Goal: Task Accomplishment & Management: Complete application form

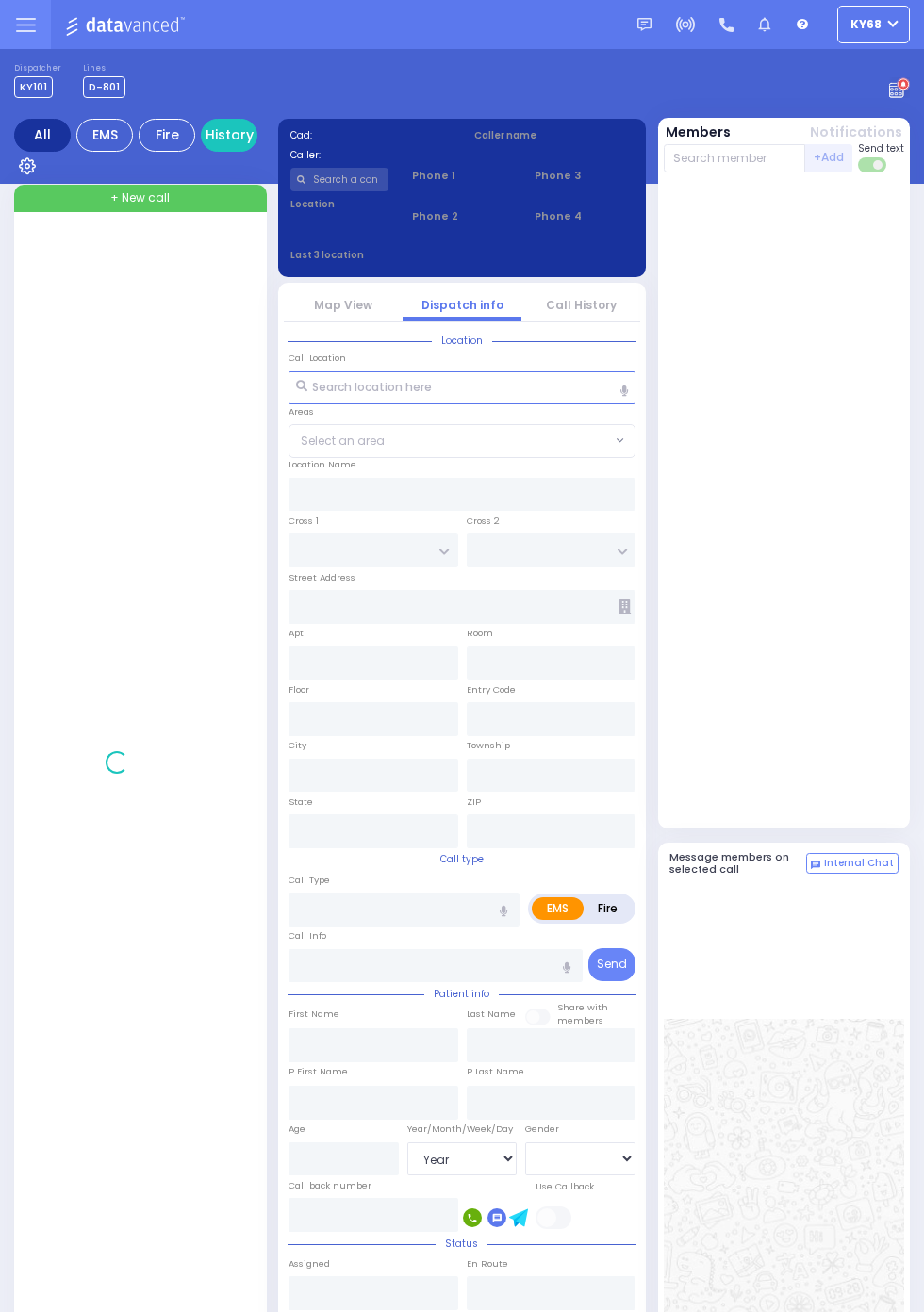
select select "Year"
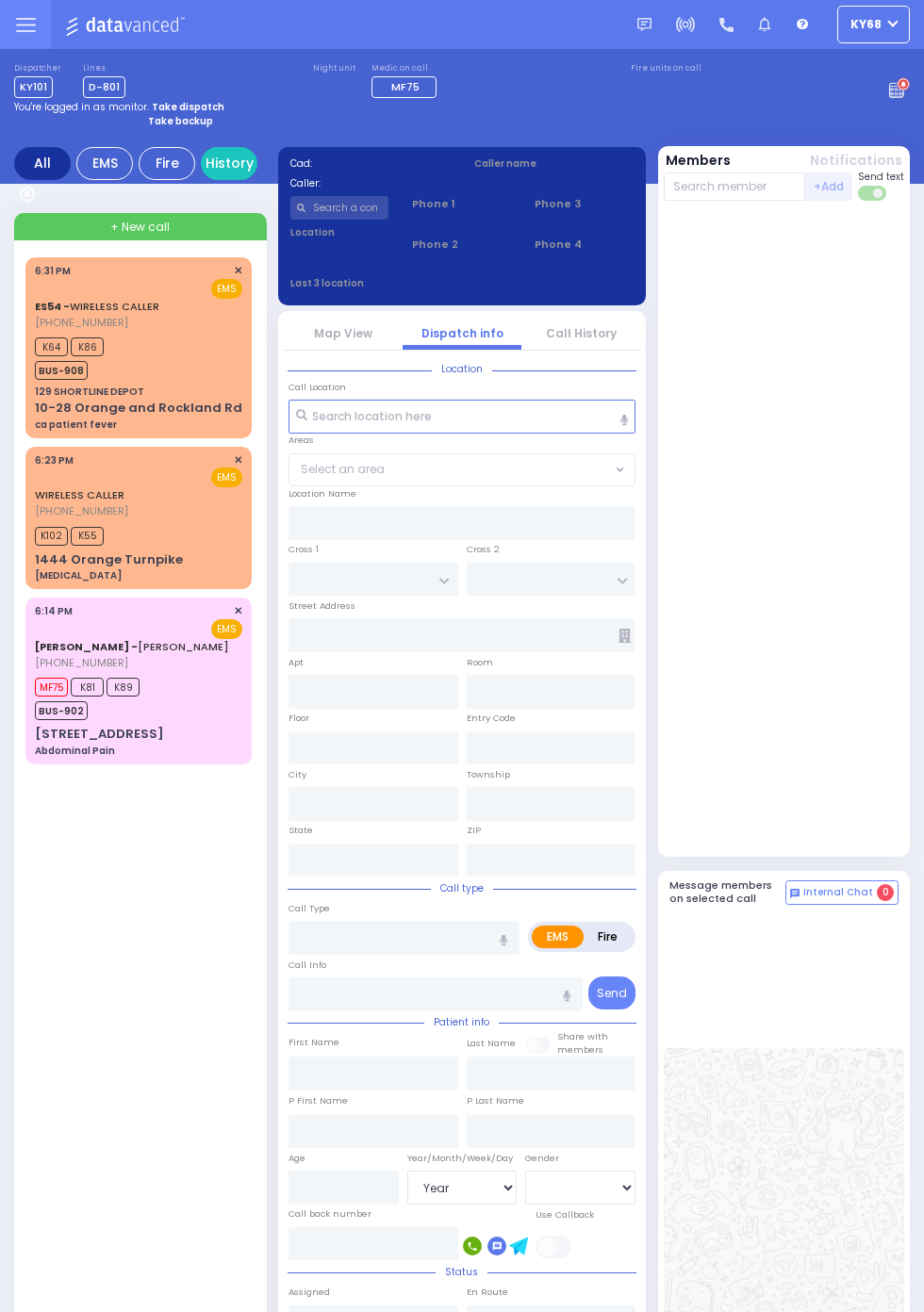
select select "Year"
select select "[DEMOGRAPHIC_DATA]"
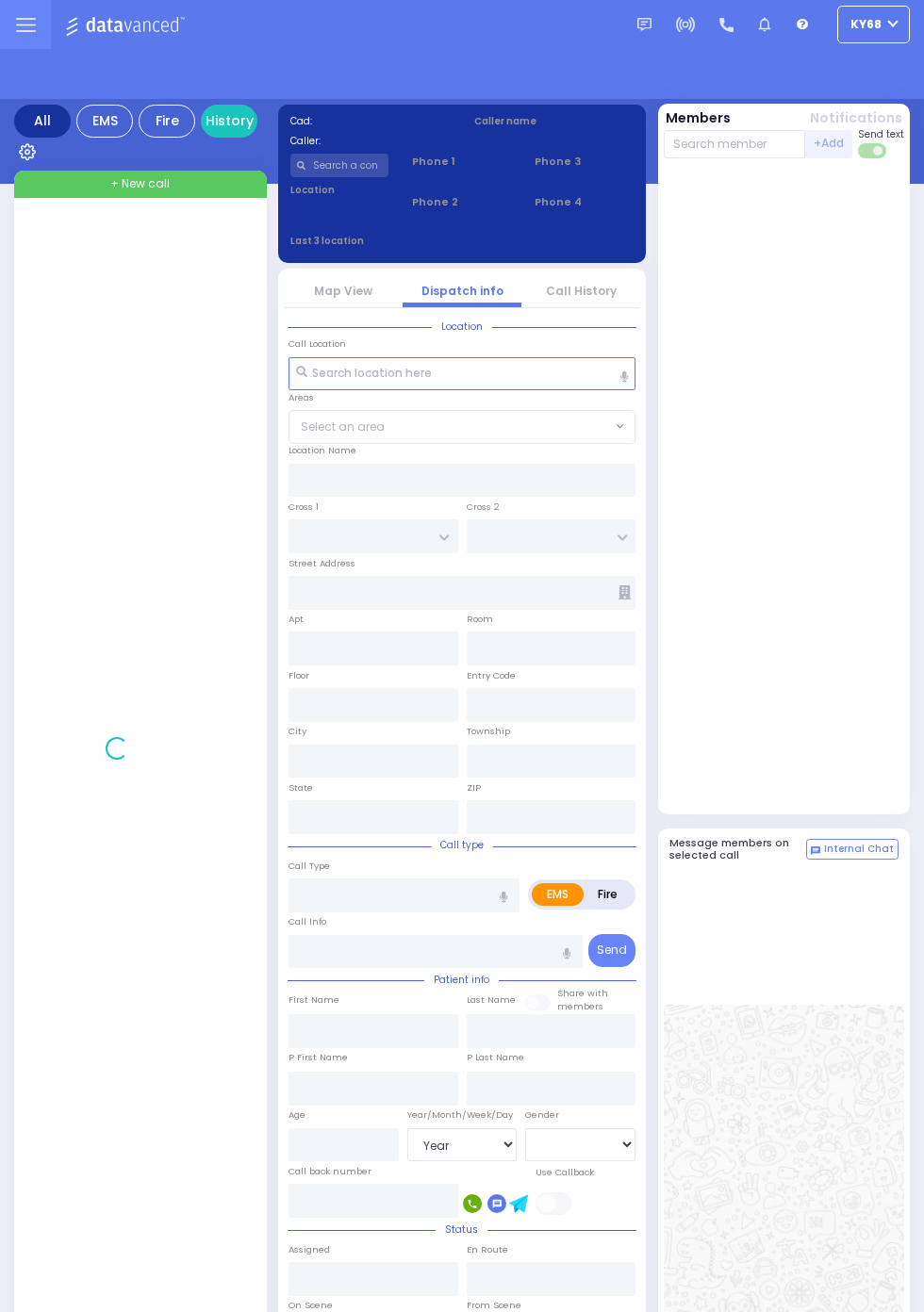
select select "Year"
select select "[DEMOGRAPHIC_DATA]"
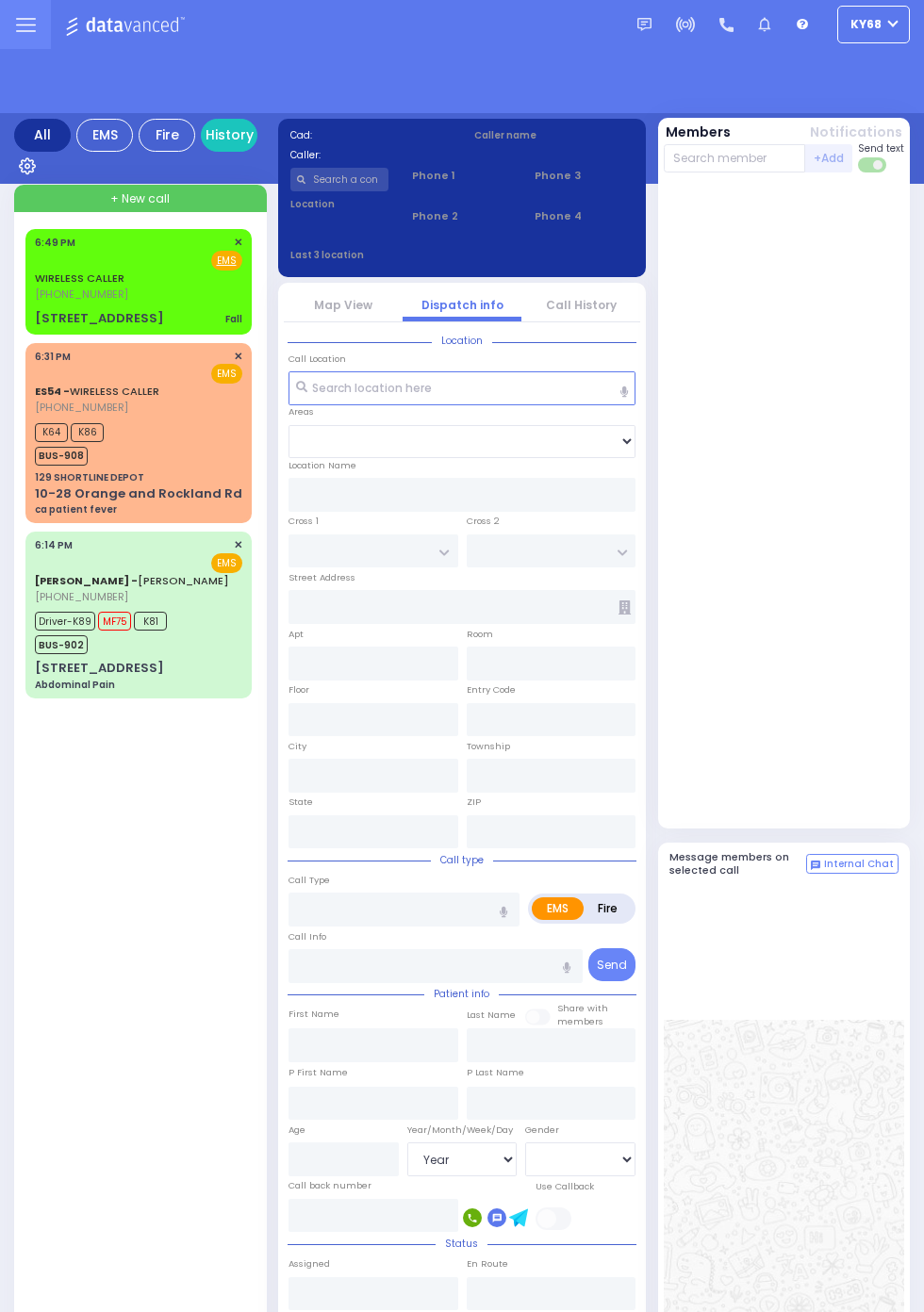
select select "Year"
select select "[DEMOGRAPHIC_DATA]"
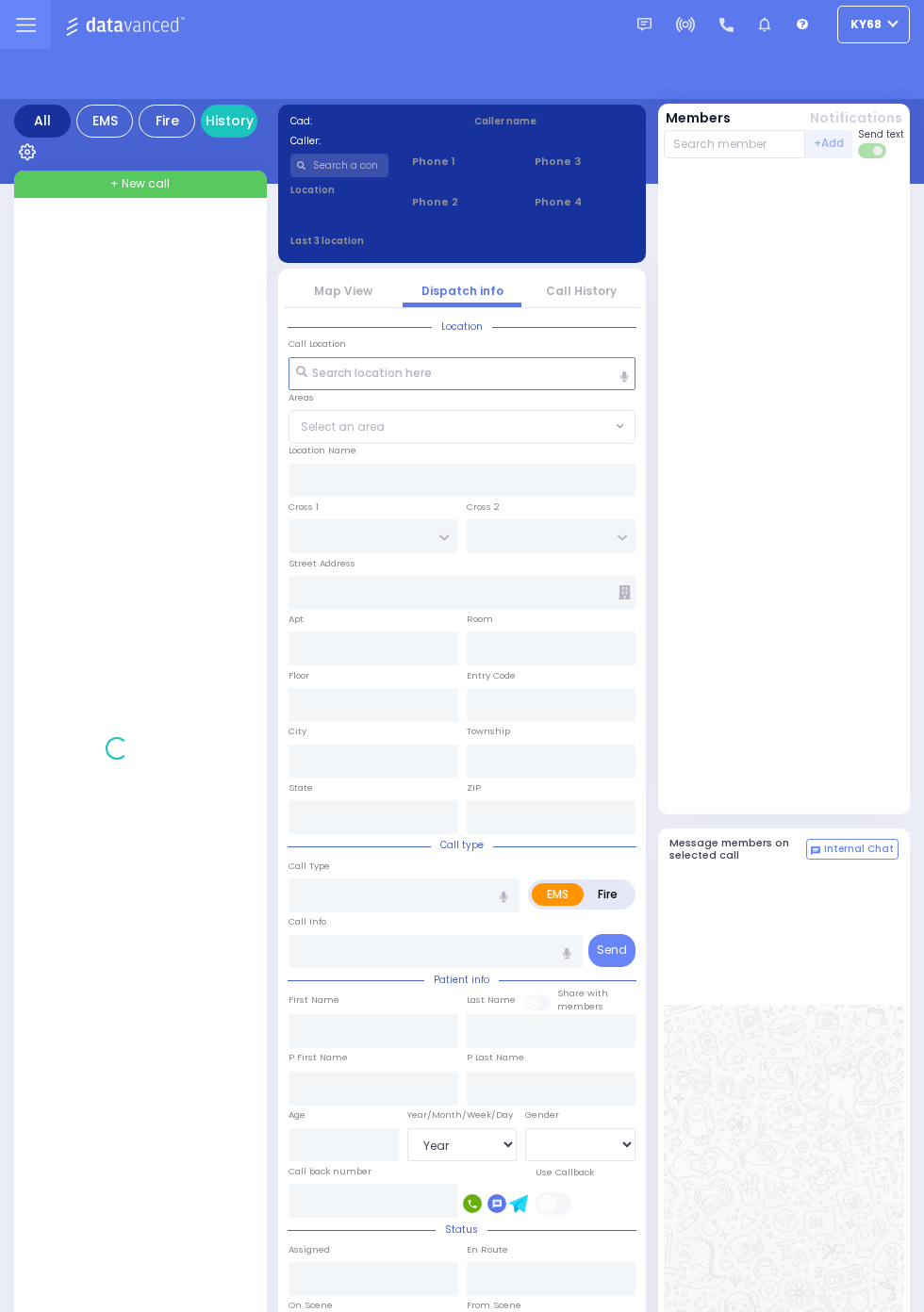
select select "Year"
select select "[DEMOGRAPHIC_DATA]"
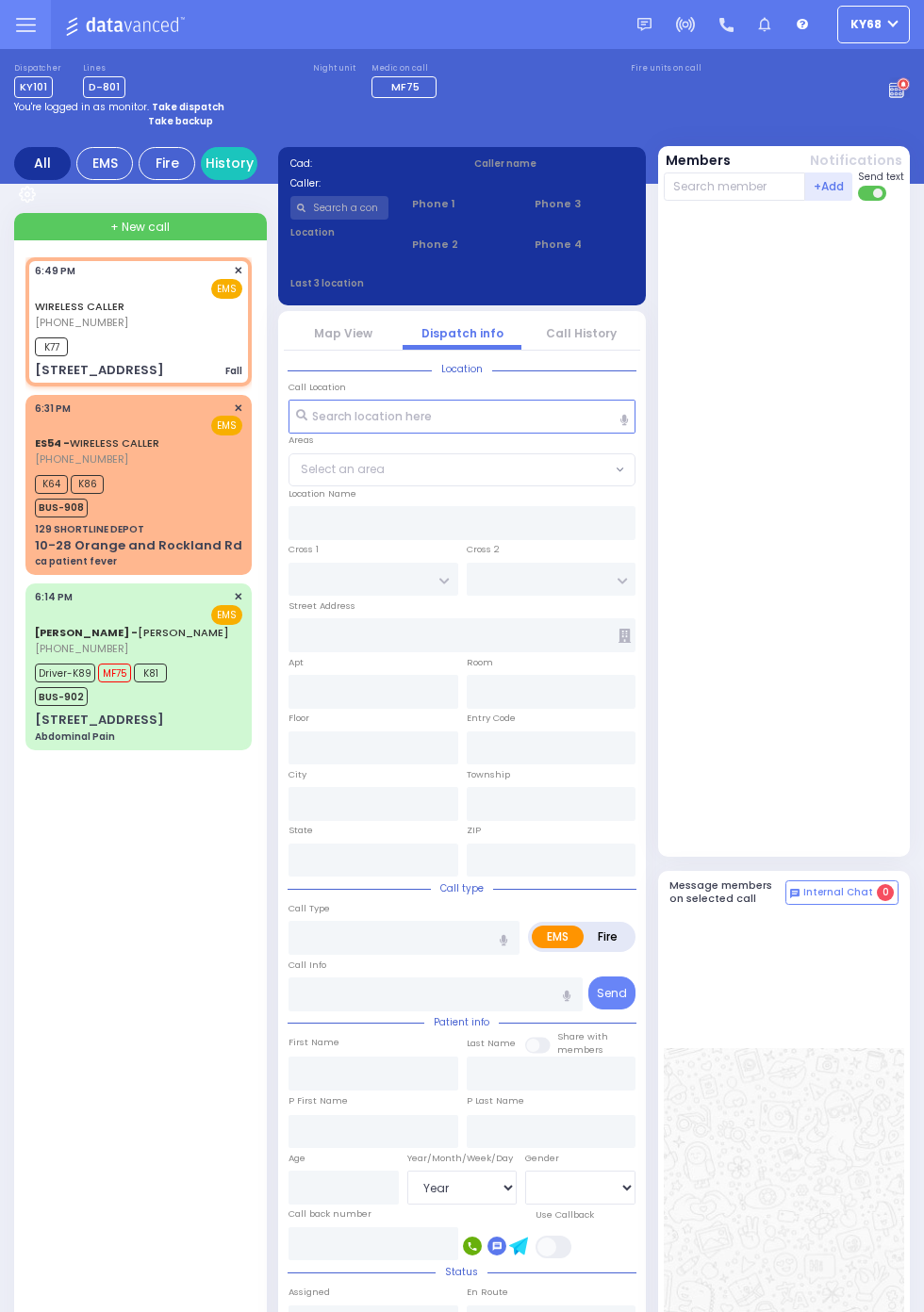
select select
type input "Fall"
radio input "true"
select select
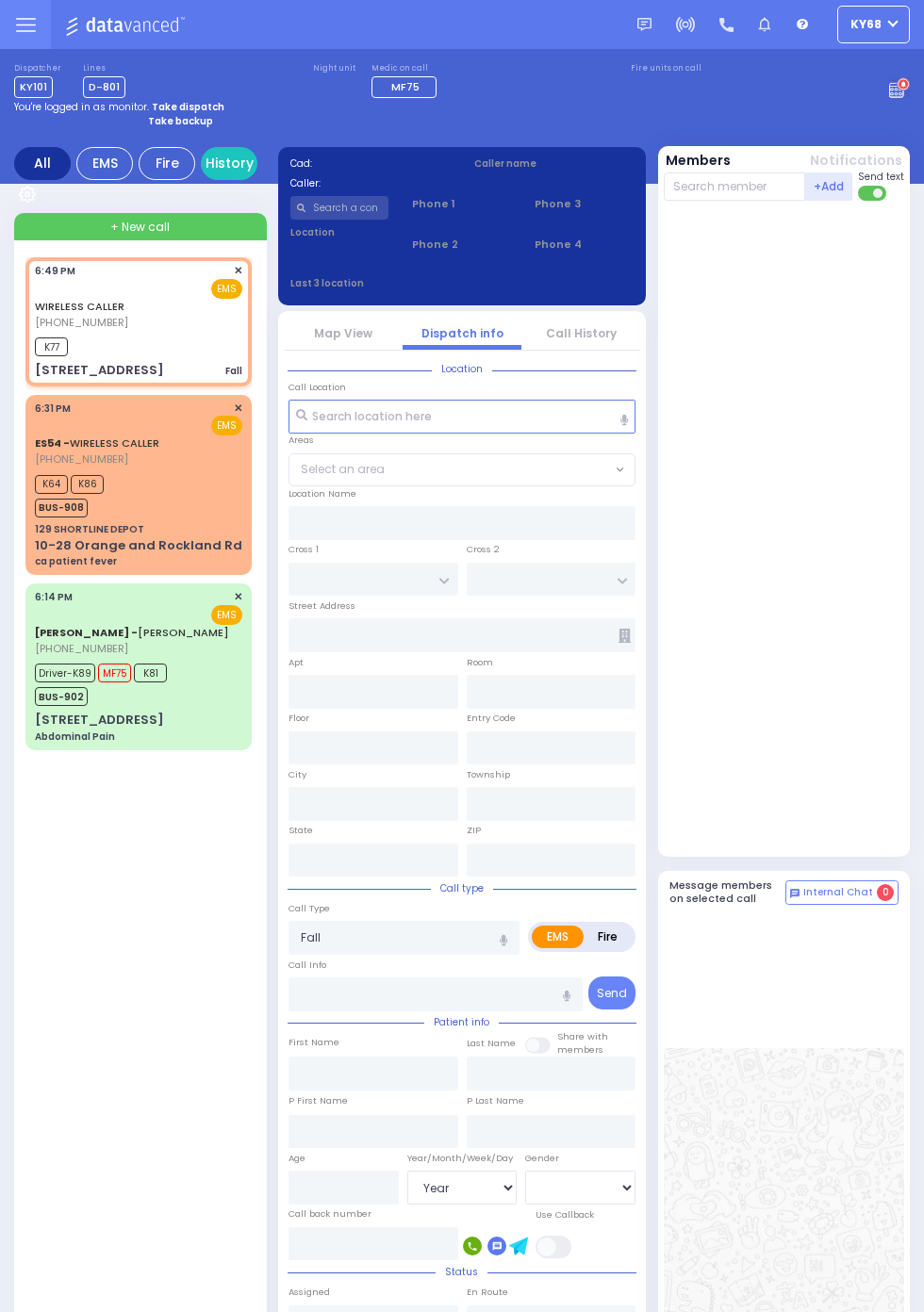
type input "18:49"
type input "18:50"
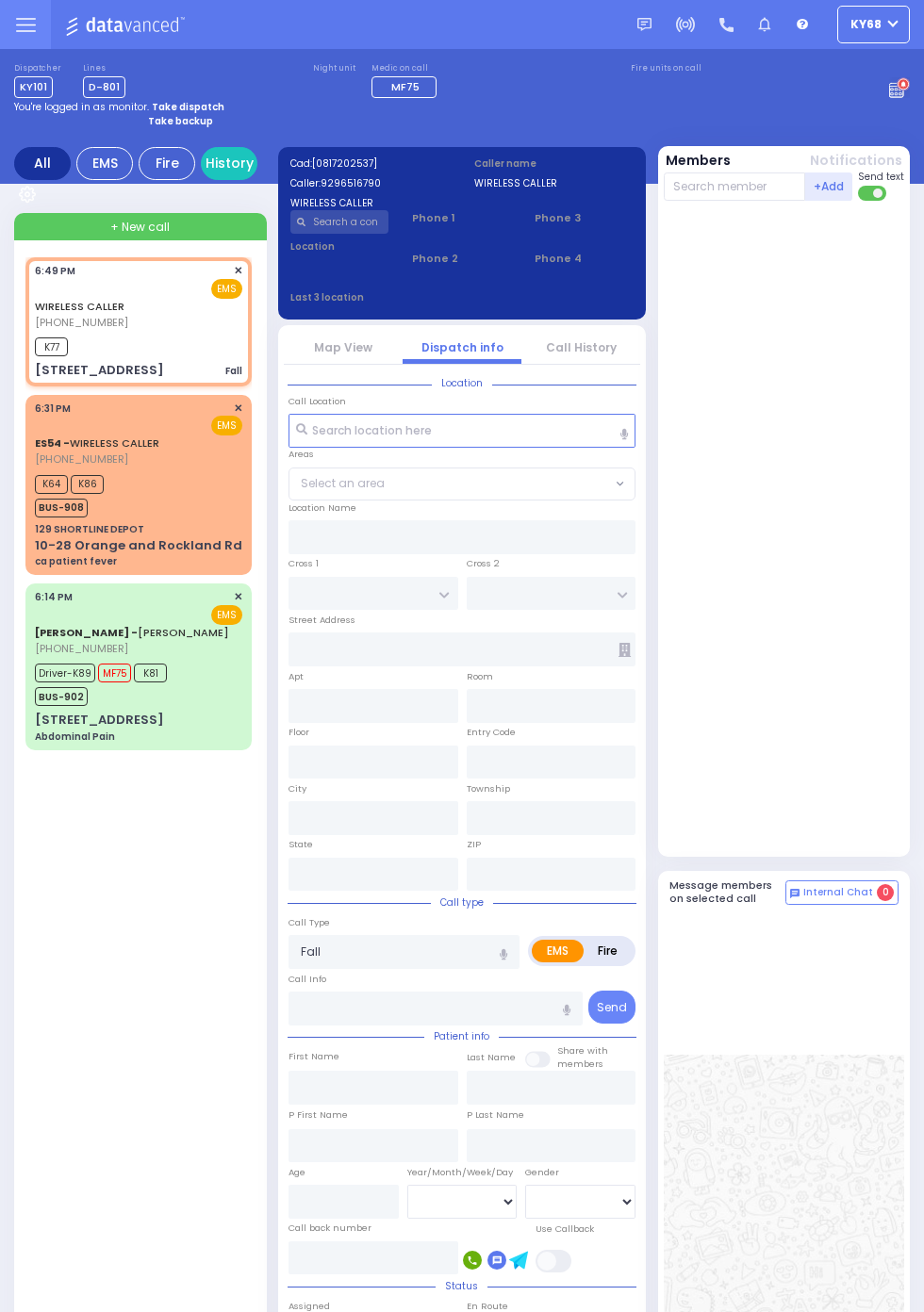
type input "MERON DR"
type input "RIMENEV COURT"
type input "22 Prag Blvd"
type input "Kiryas Joel"
type input "[US_STATE]"
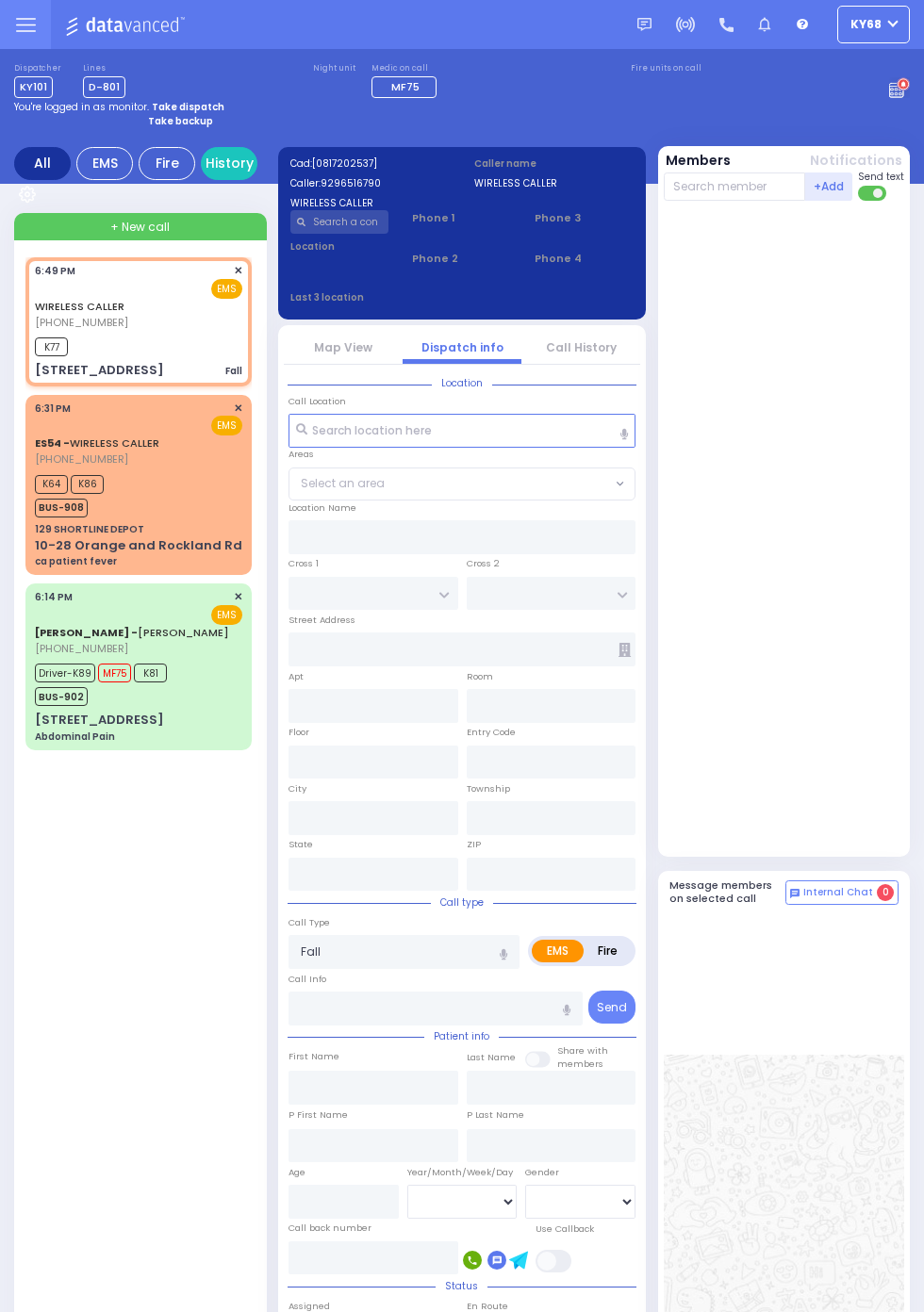
type input "10950"
select select "SECTION 6"
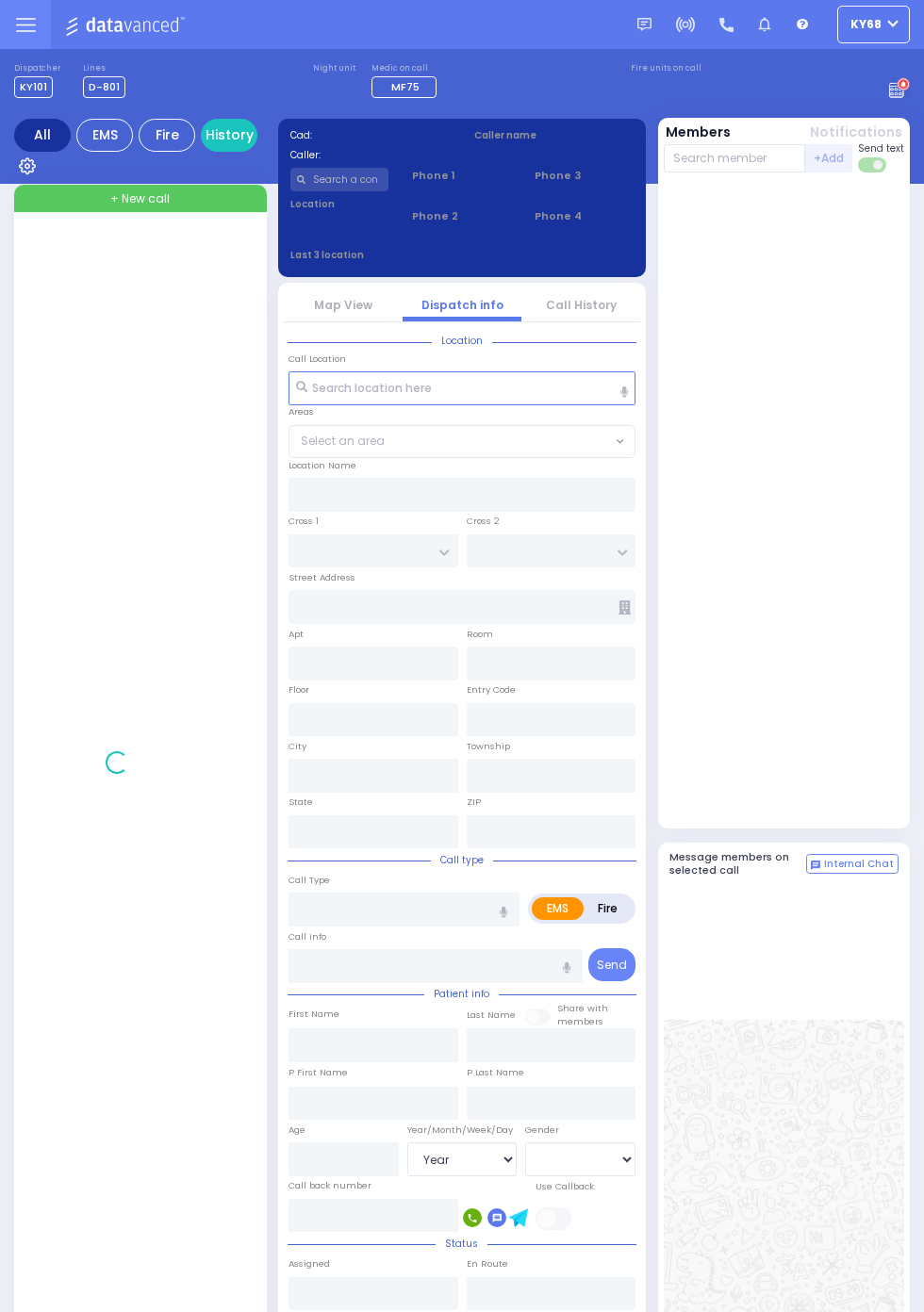
select select "Year"
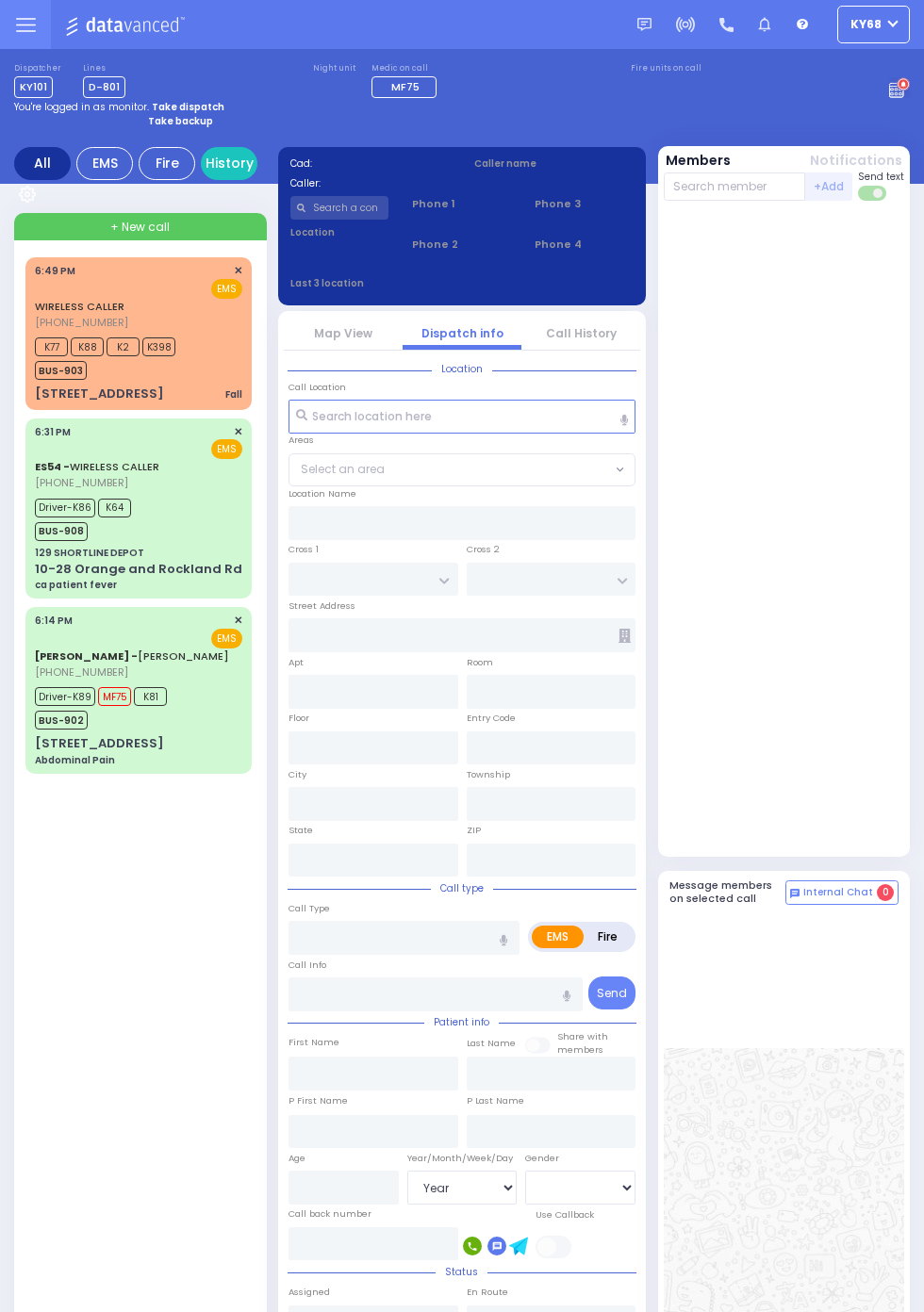
click at [904, 857] on div at bounding box center [784, 533] width 242 height 649
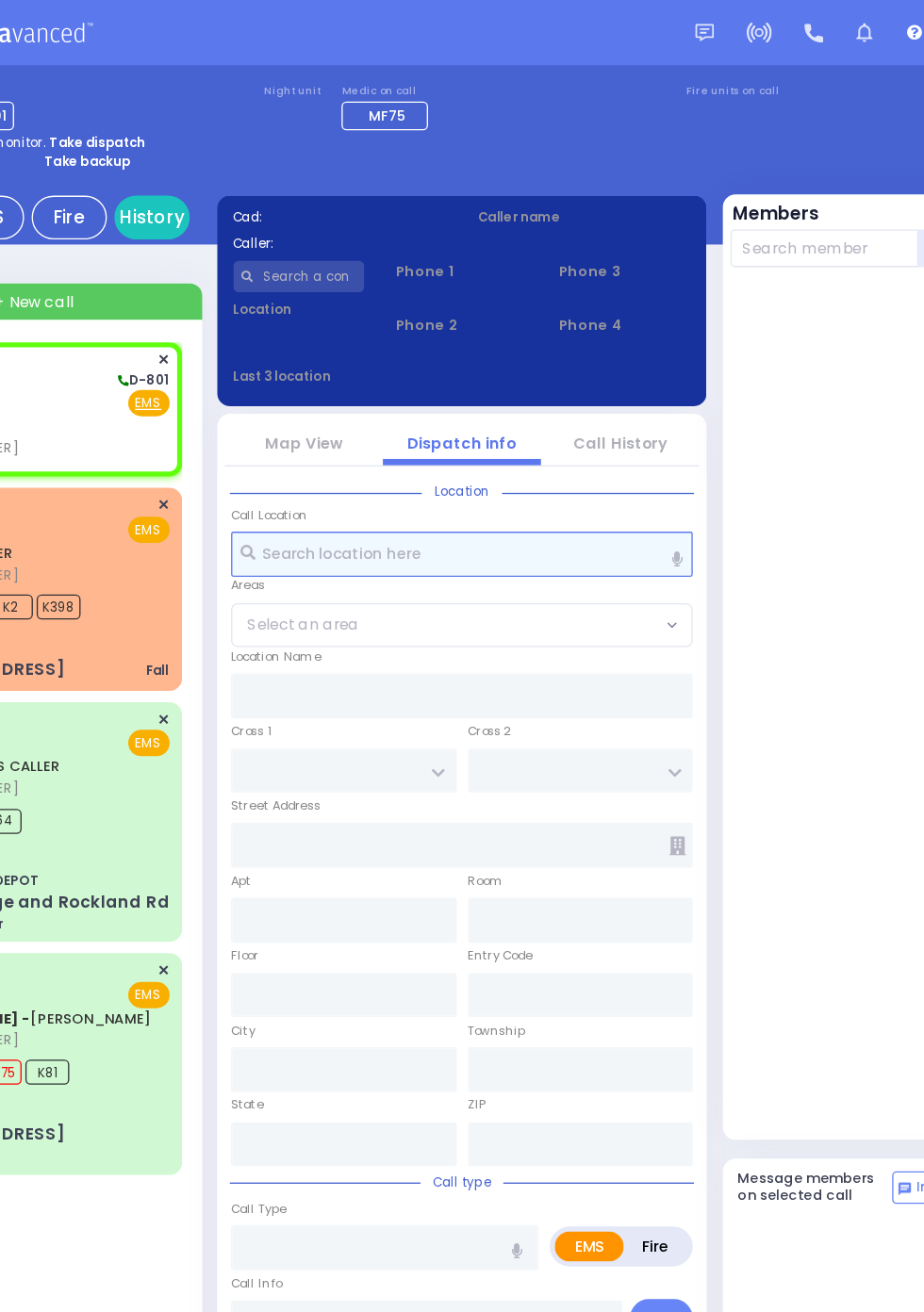
select select
radio input "true"
select select
type input "19:25"
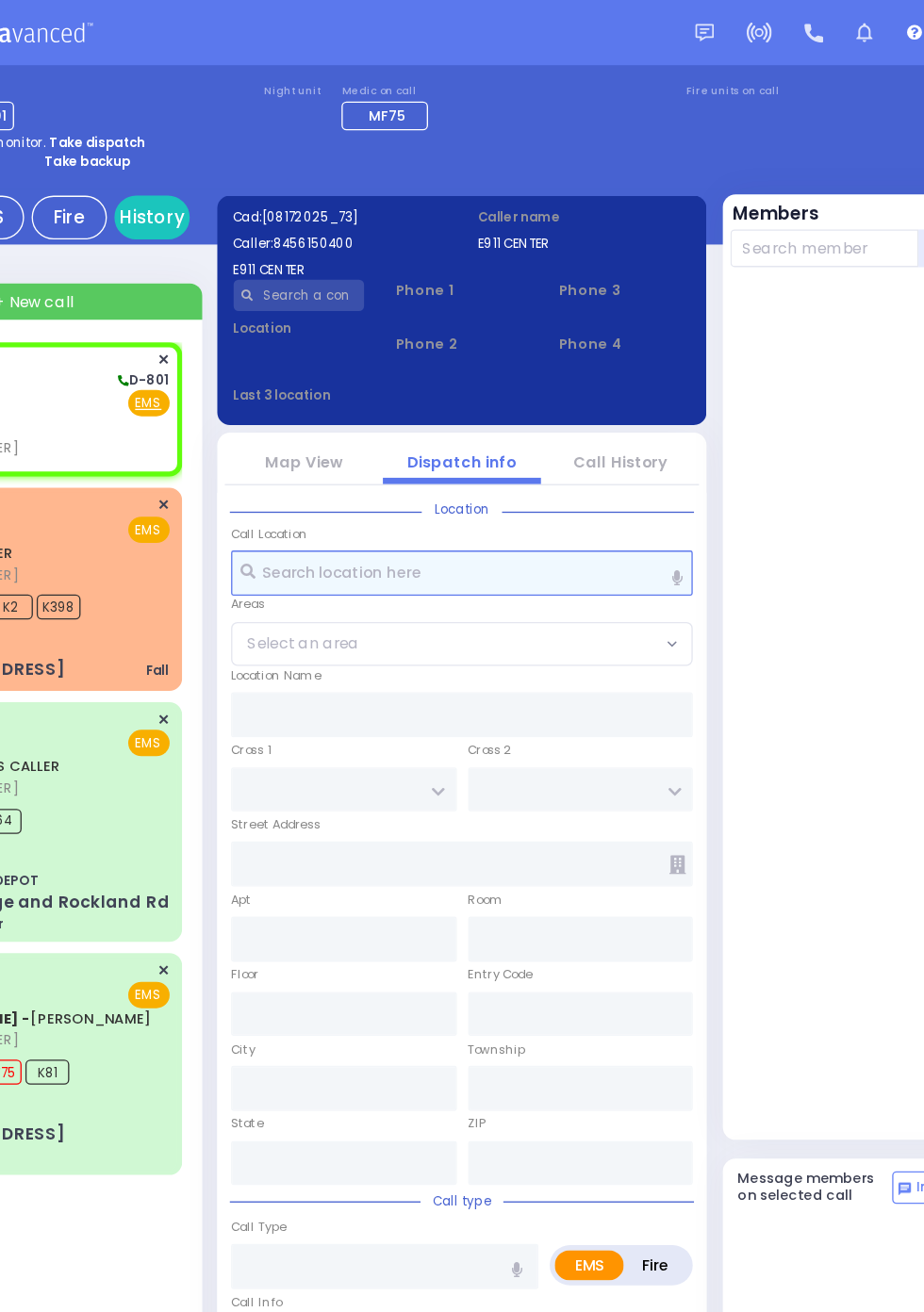
select select
radio input "true"
select select
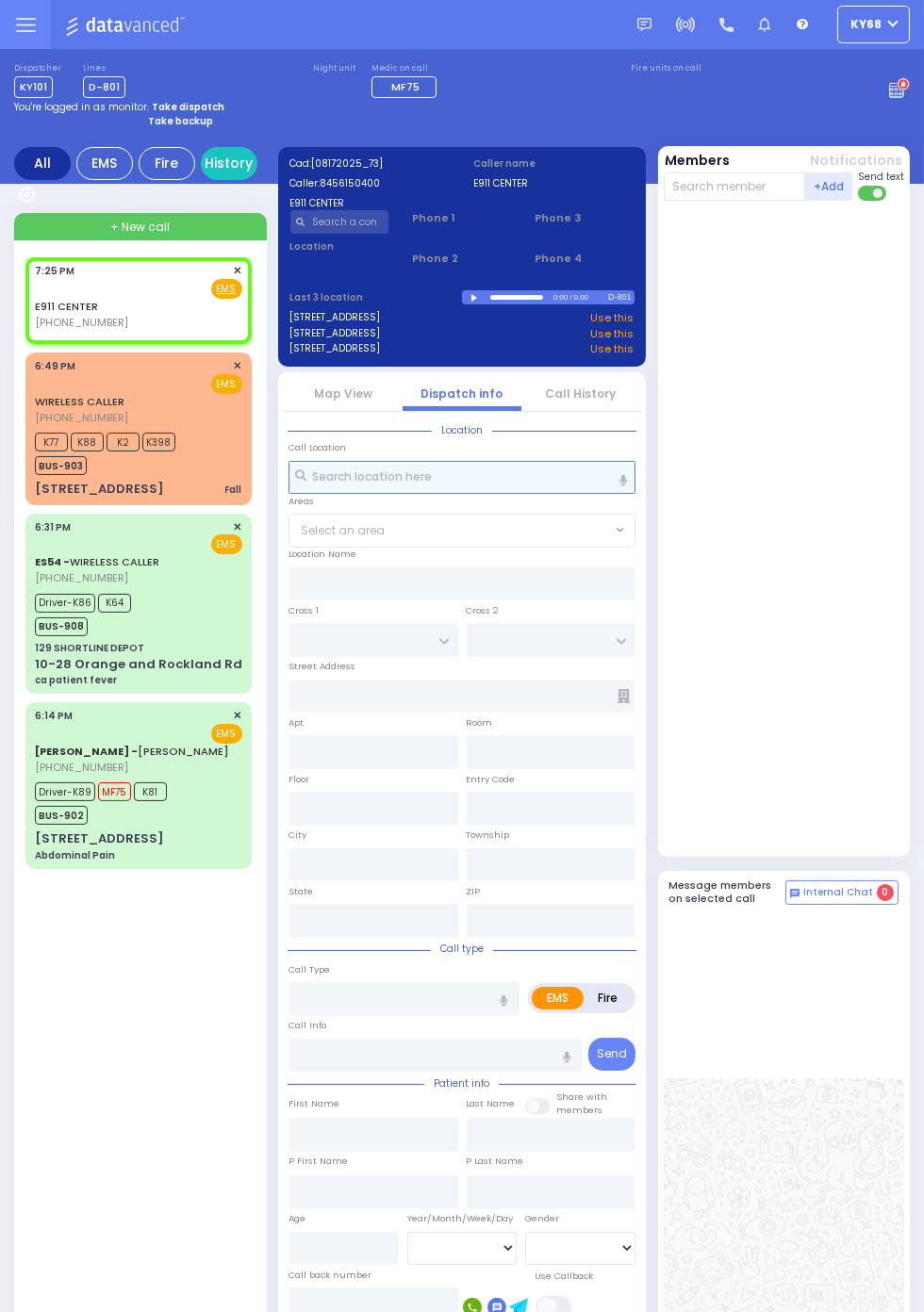
select select
radio input "true"
select select
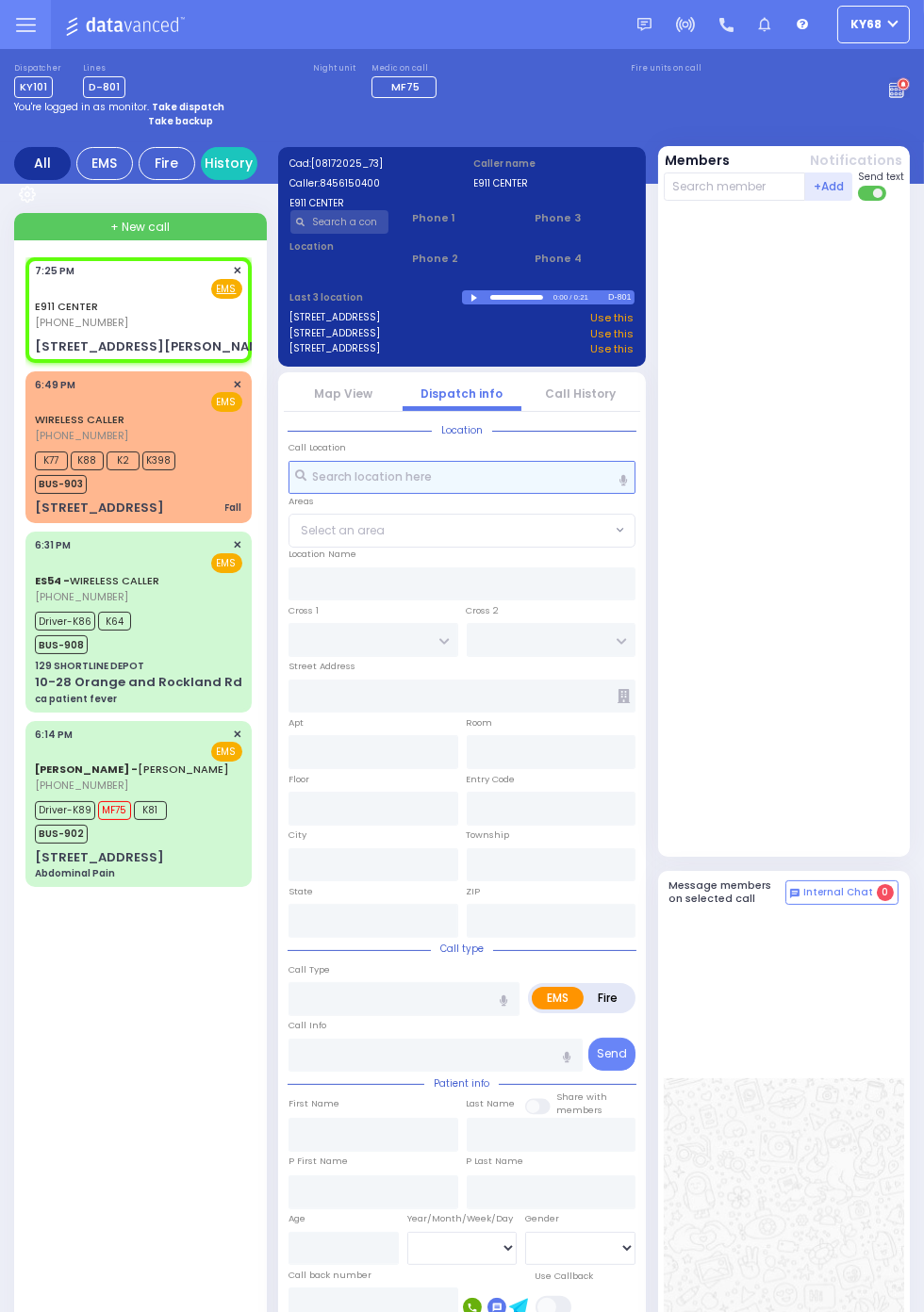
select select
radio input "true"
select select
type input "LEWIS COURT"
type input "CUSTER COURT"
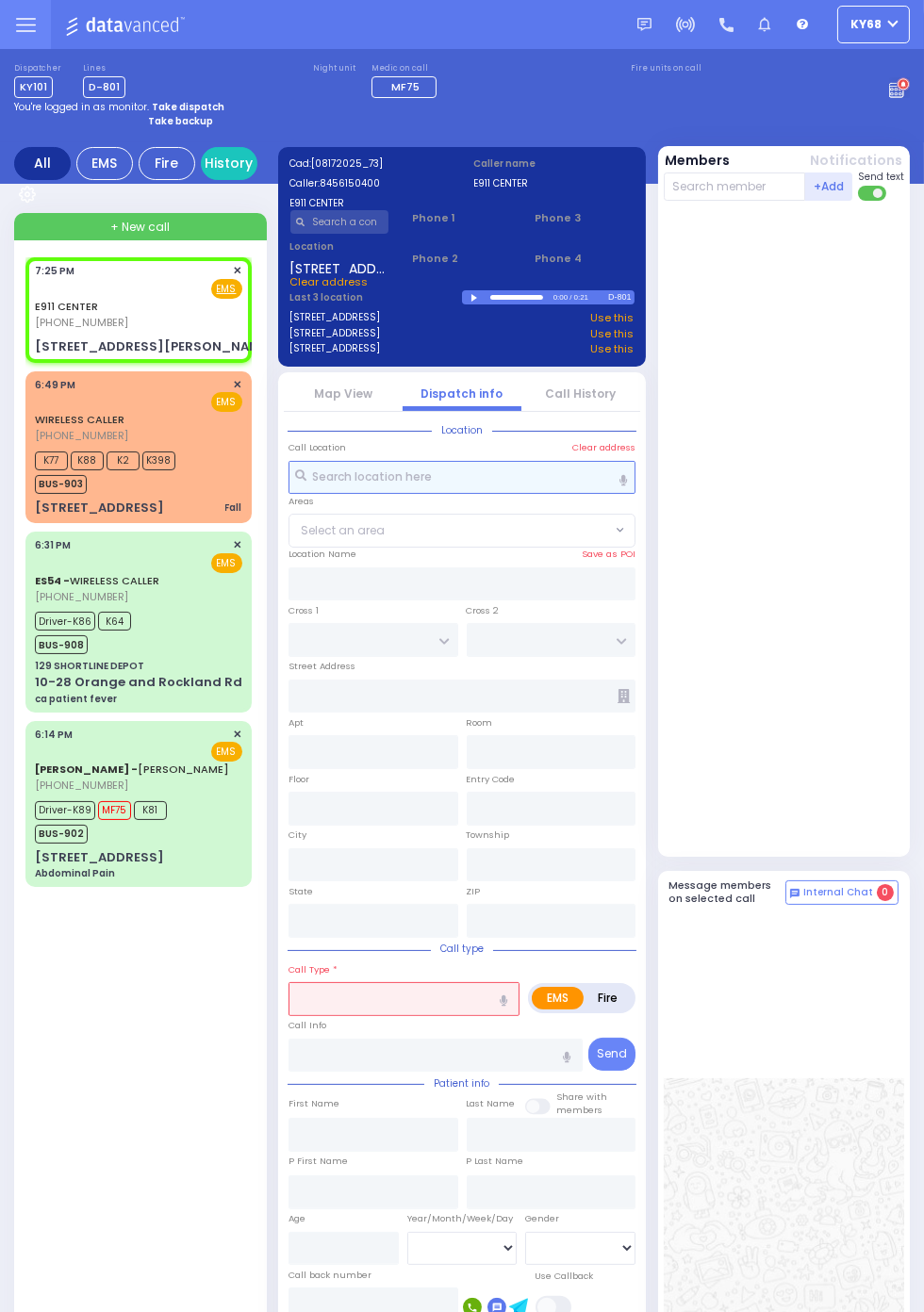
type input "[STREET_ADDRESS][PERSON_NAME]"
type input "Harriman"
type input "[US_STATE]"
type input "10926"
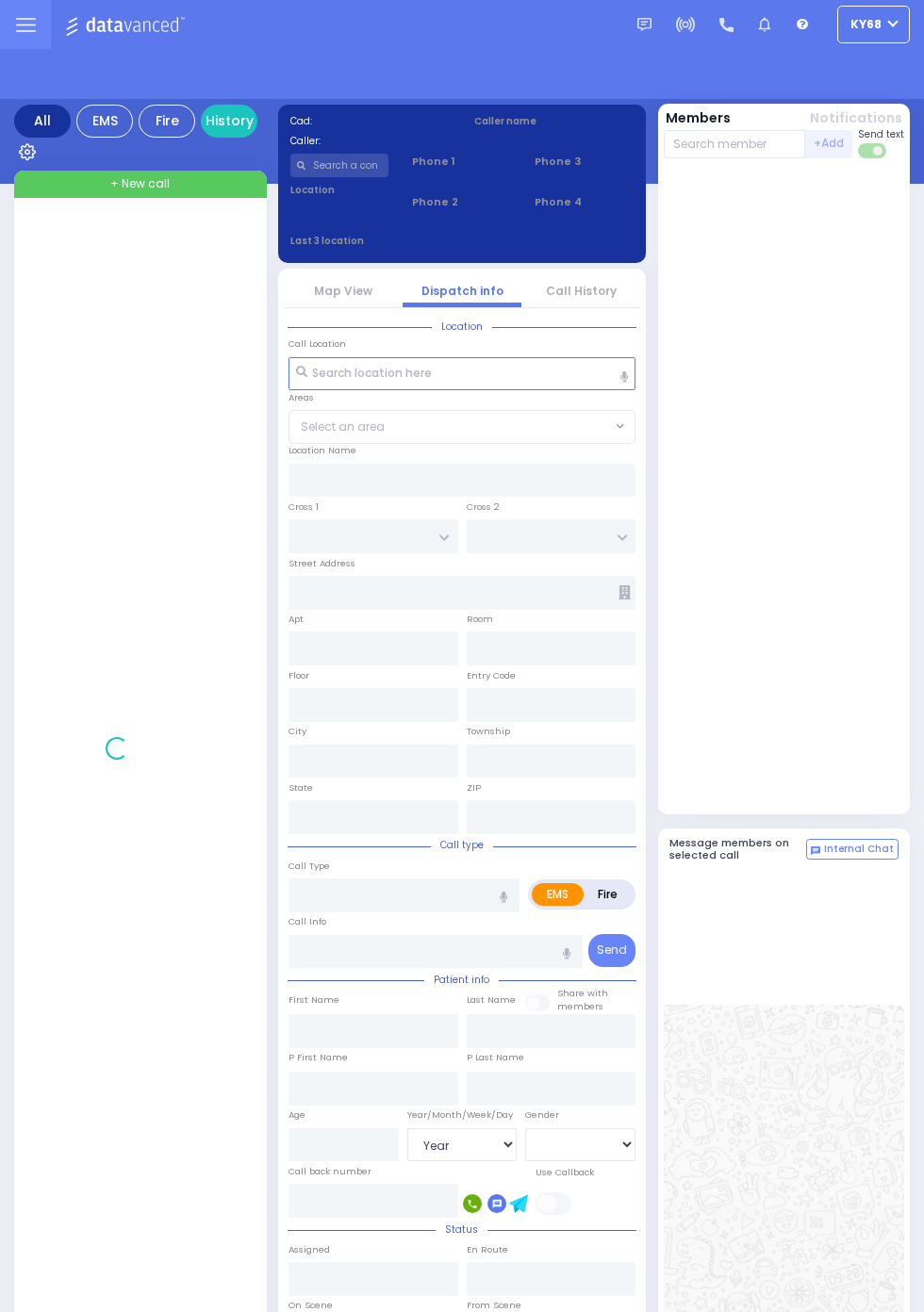
select select "Year"
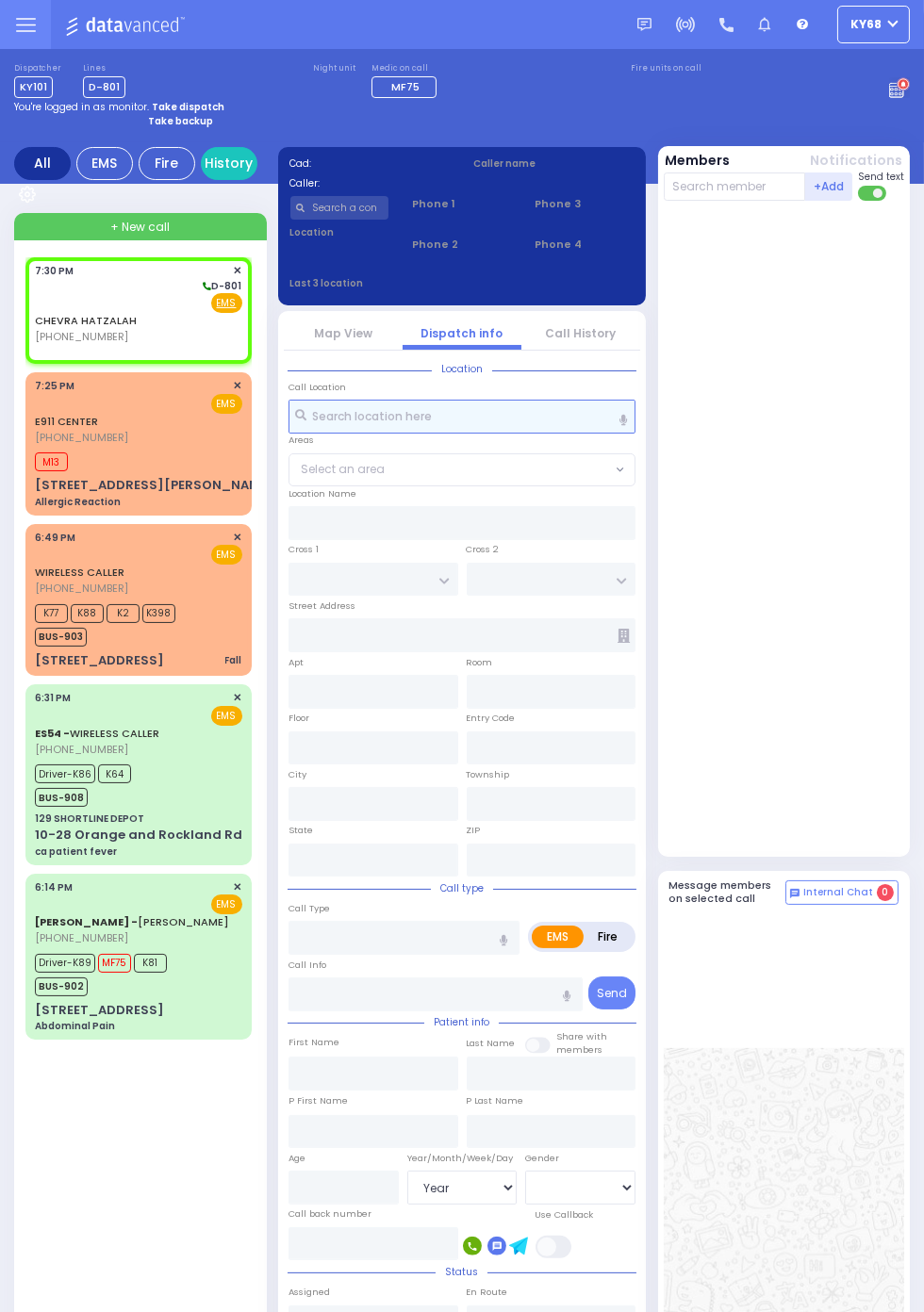
select select
radio input "true"
select select
type input "19:30"
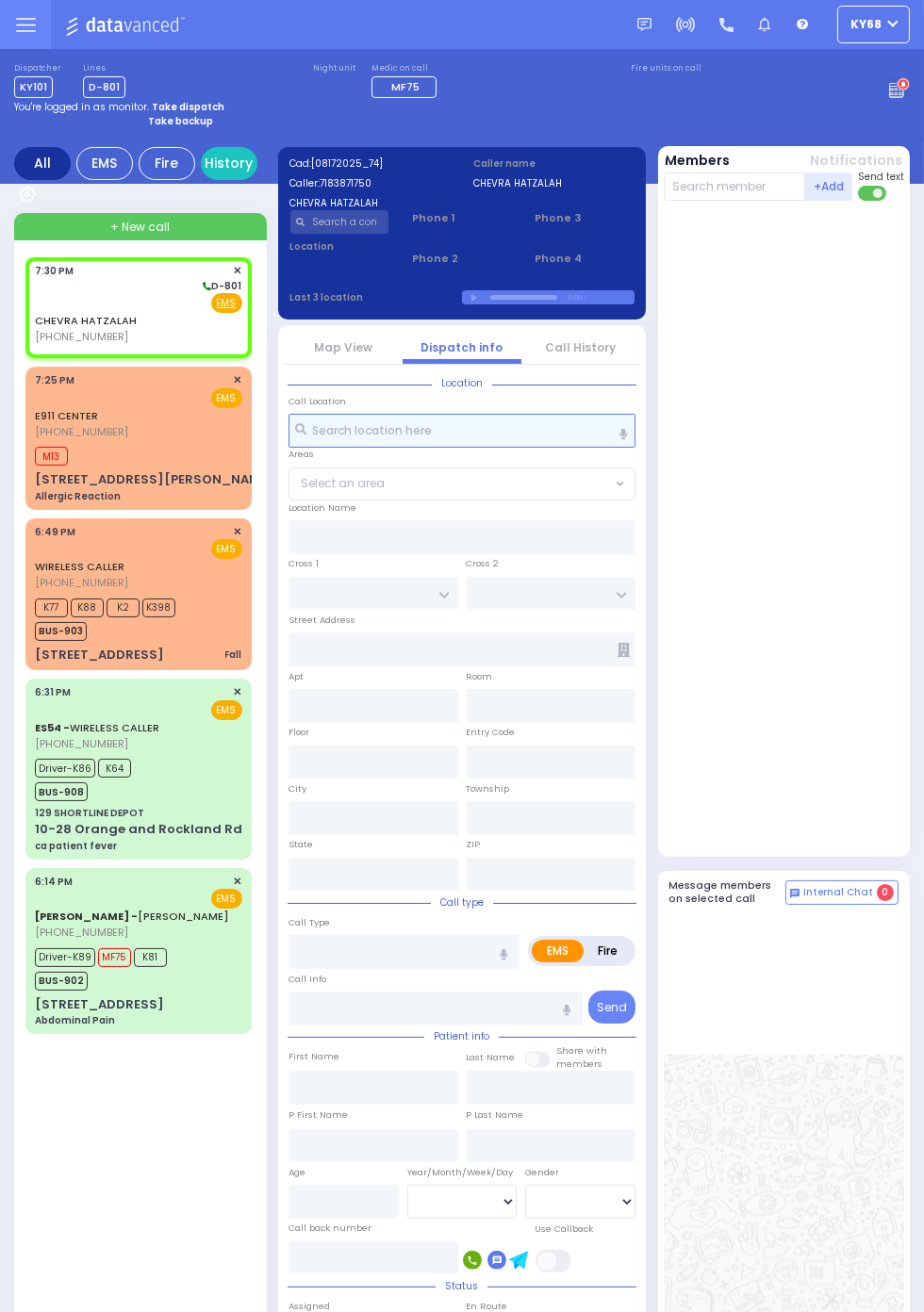
select select
radio input "true"
select select
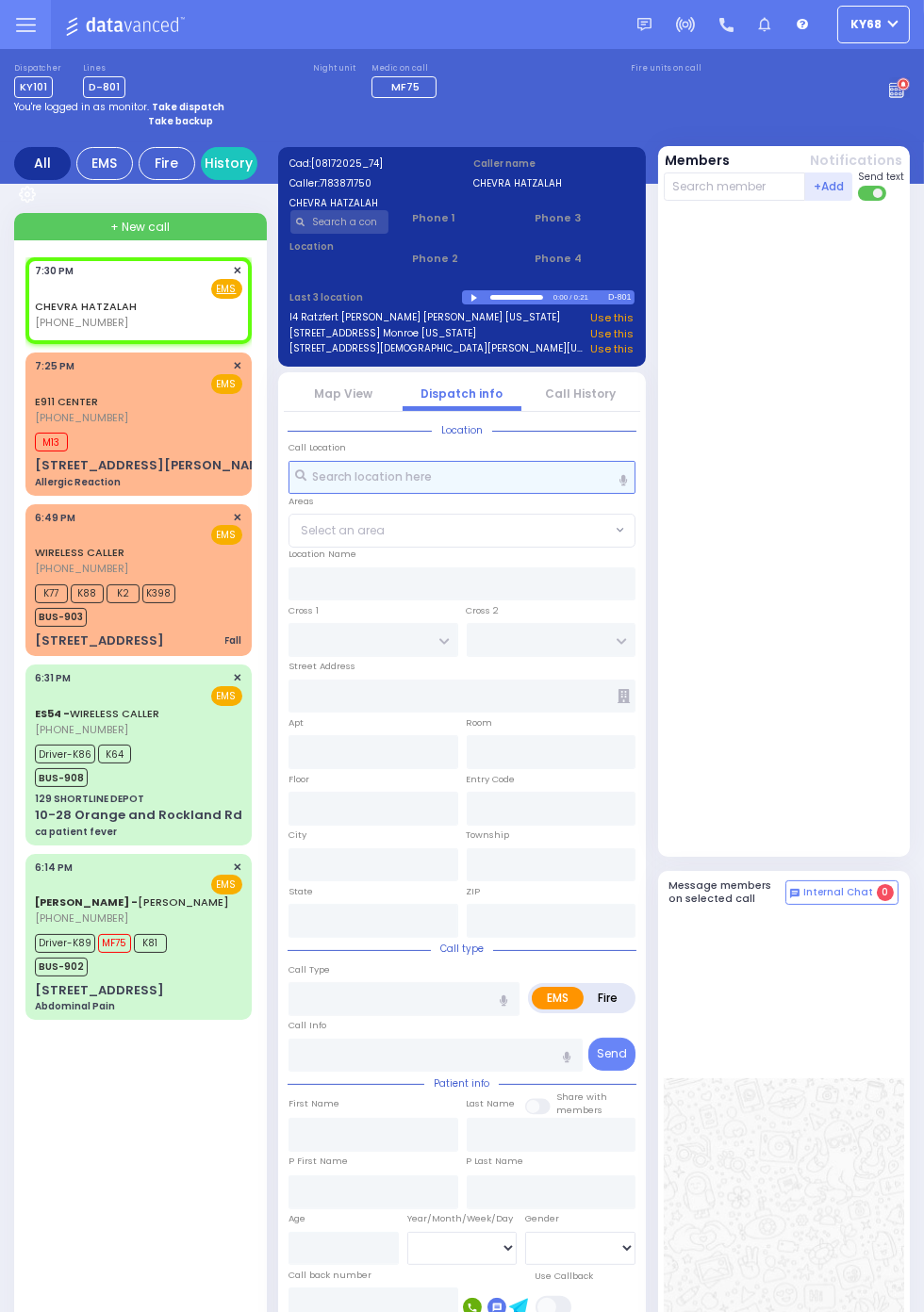
select select
radio input "true"
select select
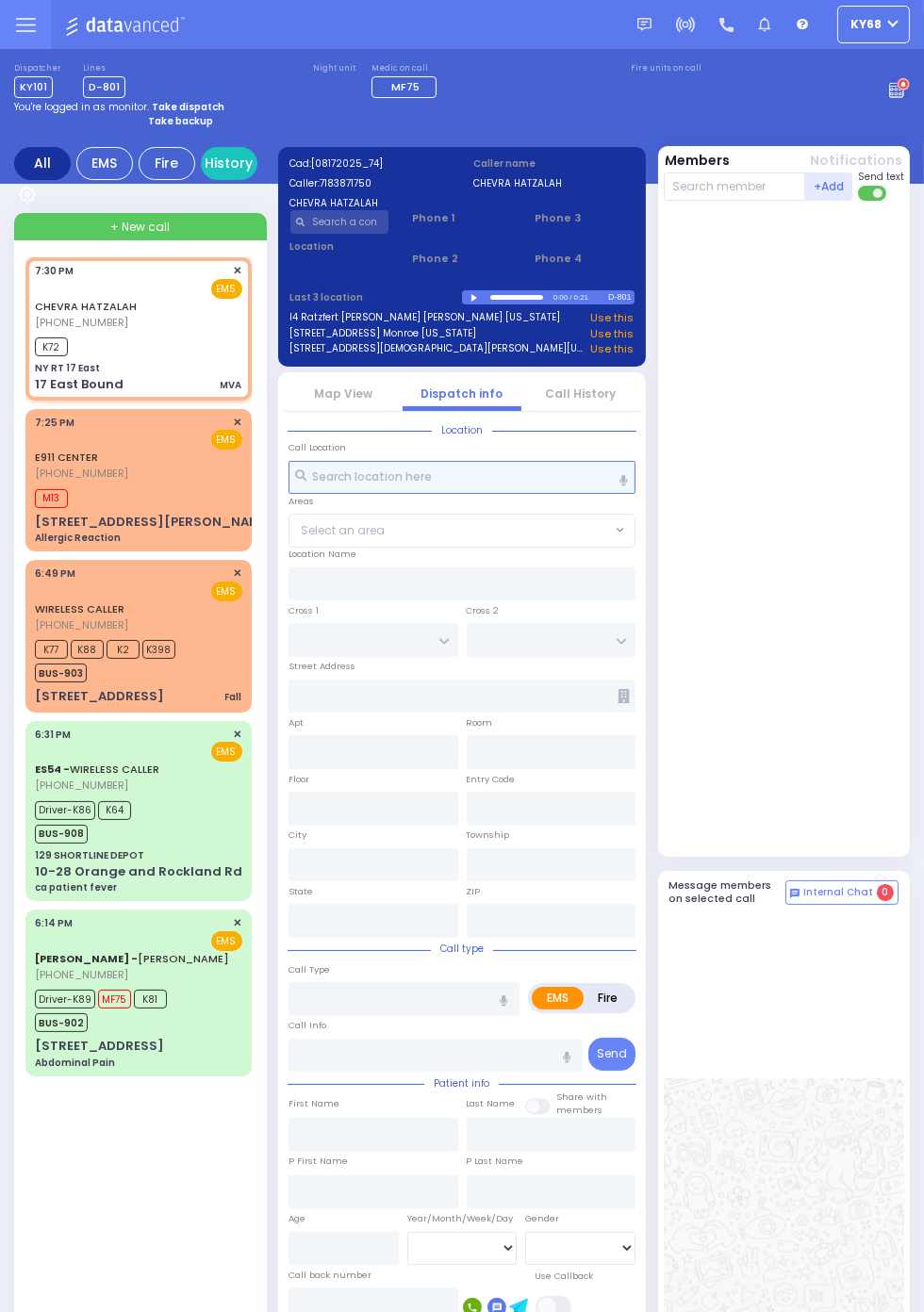
select select
type input "MVA"
radio input "true"
select select
type input "19:31"
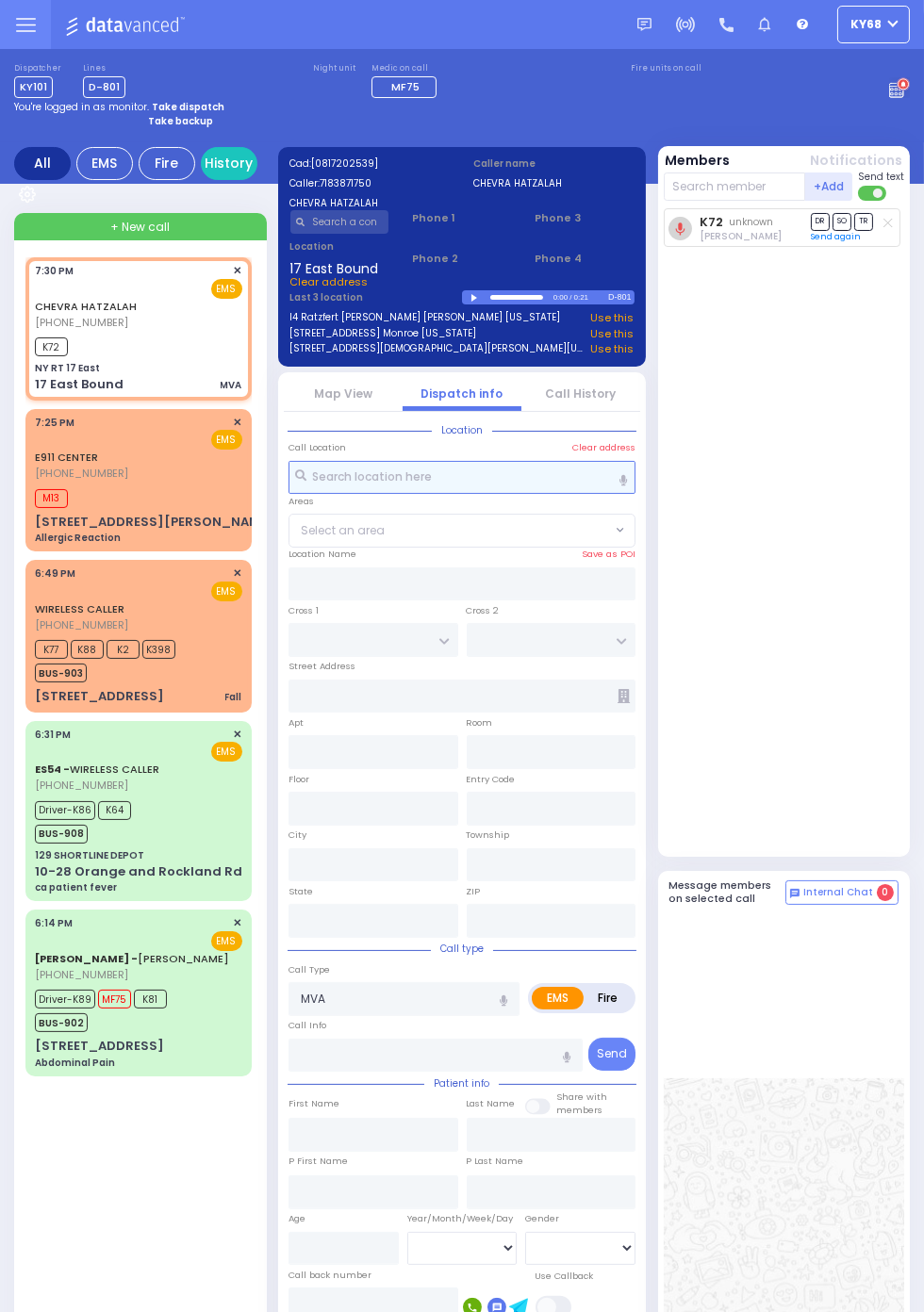
type input "NY RT 17 East"
type input "17 East Bound"
select select
radio input "true"
select select
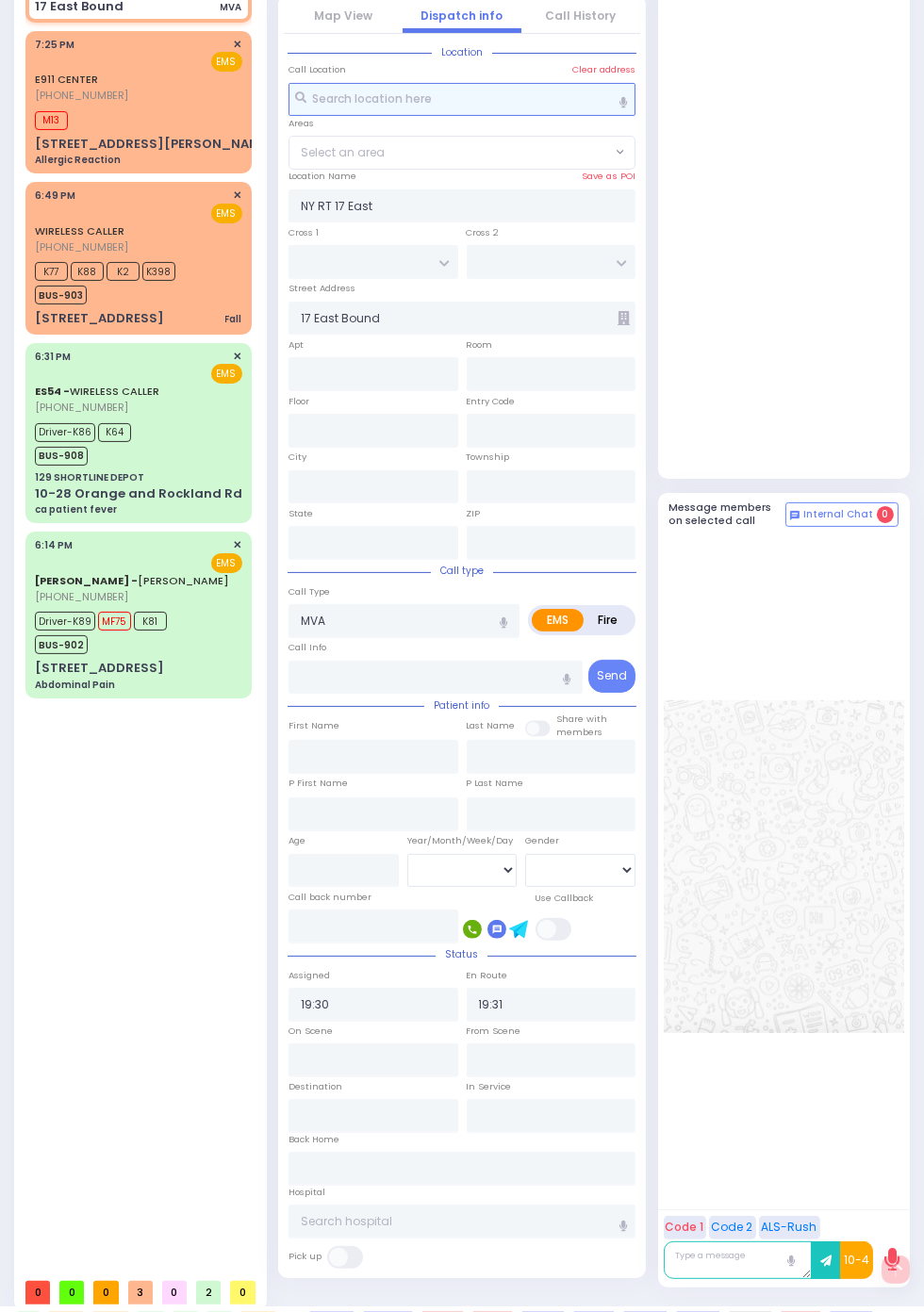
select select
radio input "true"
select select
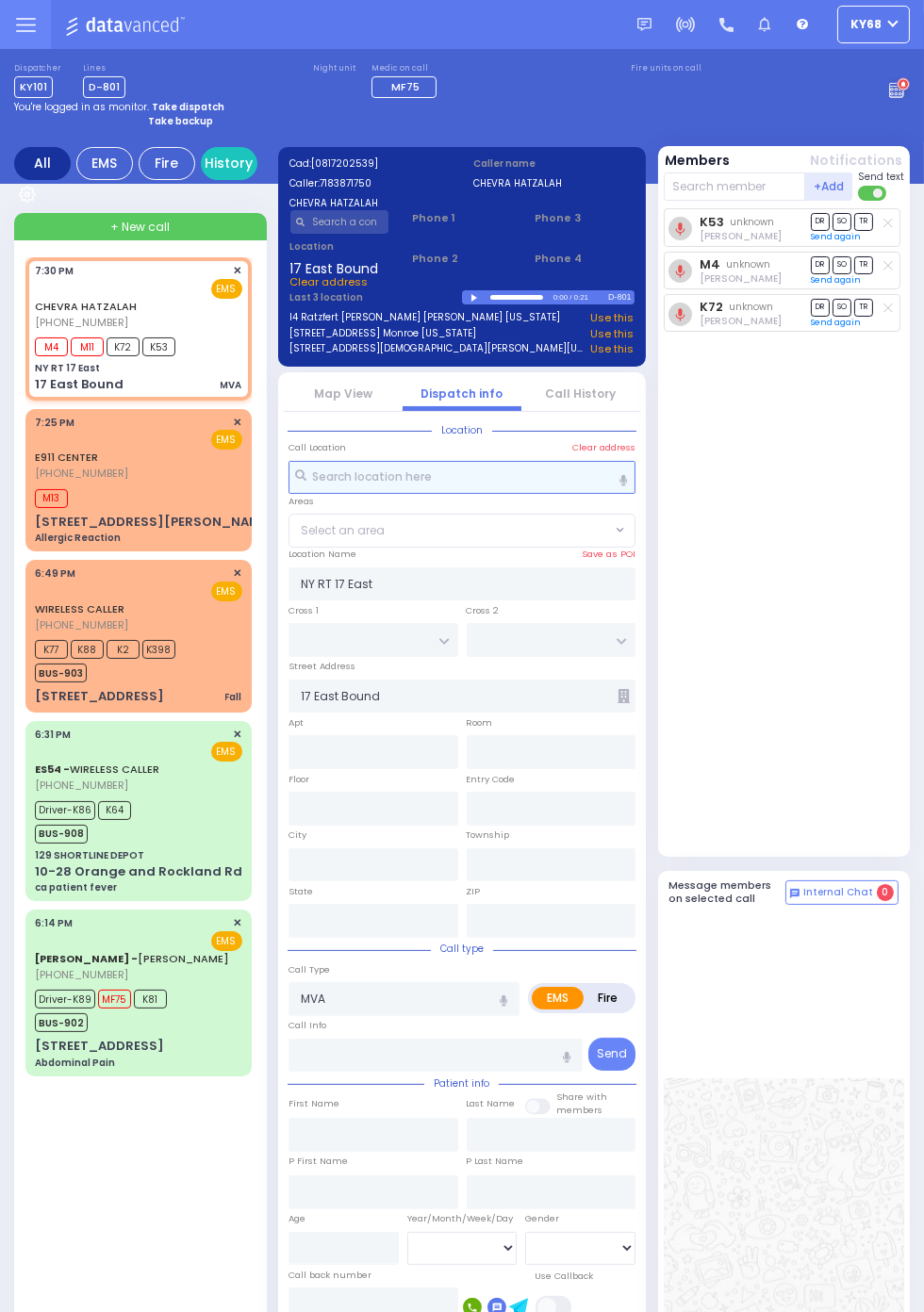
select select
radio input "true"
select select
radio input "true"
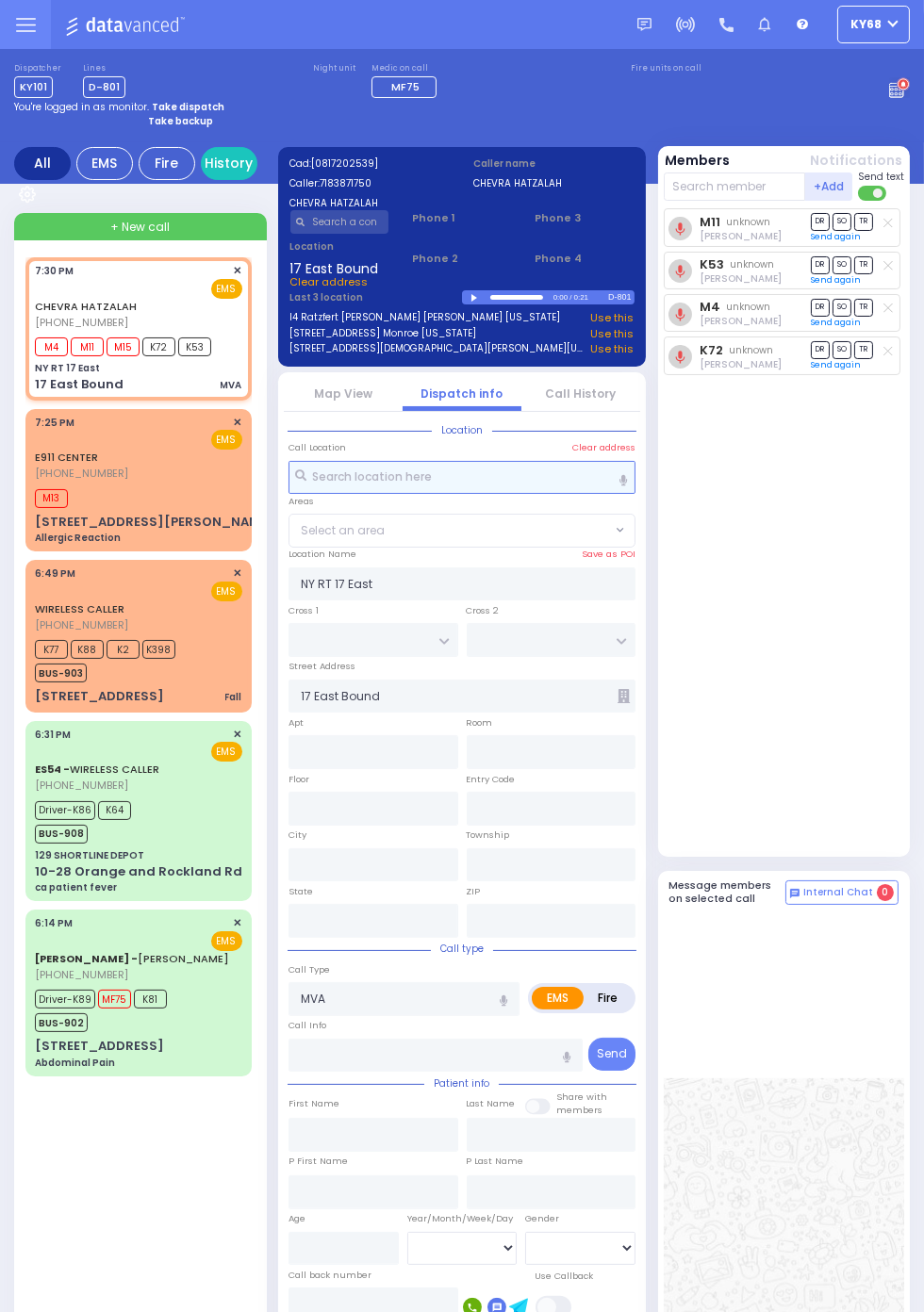
select select
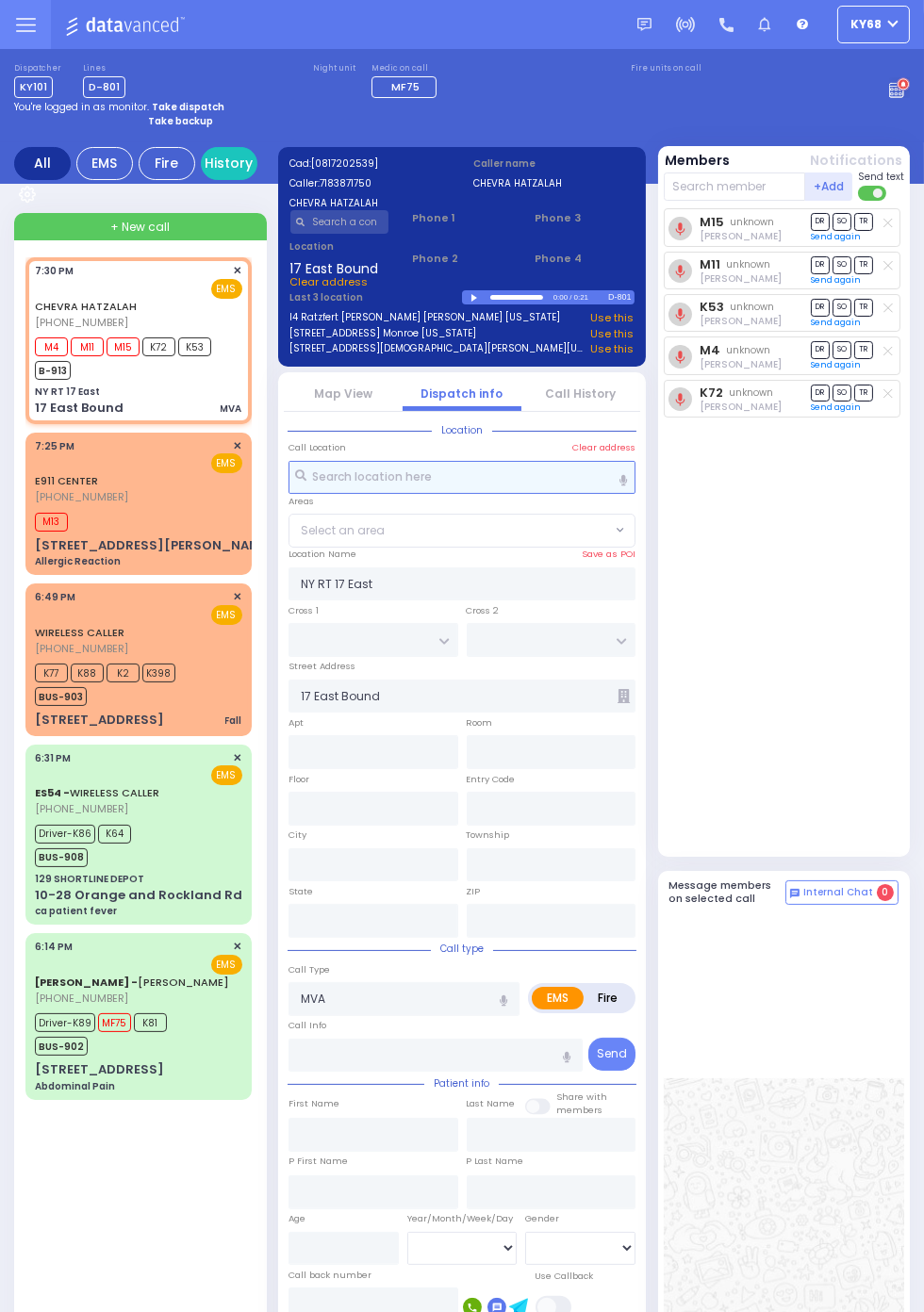
select select
radio input "true"
select select
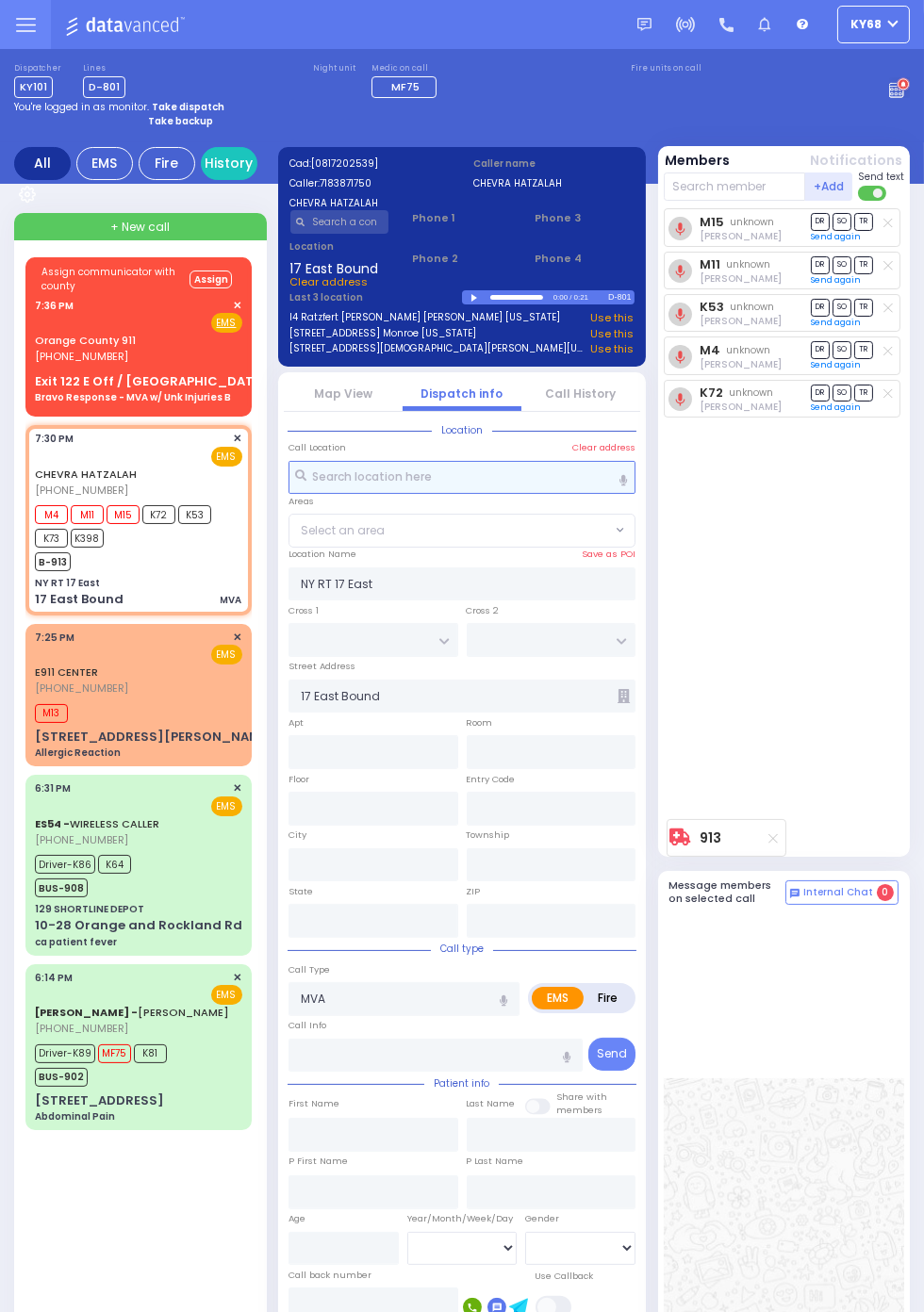
select select
radio input "true"
select select
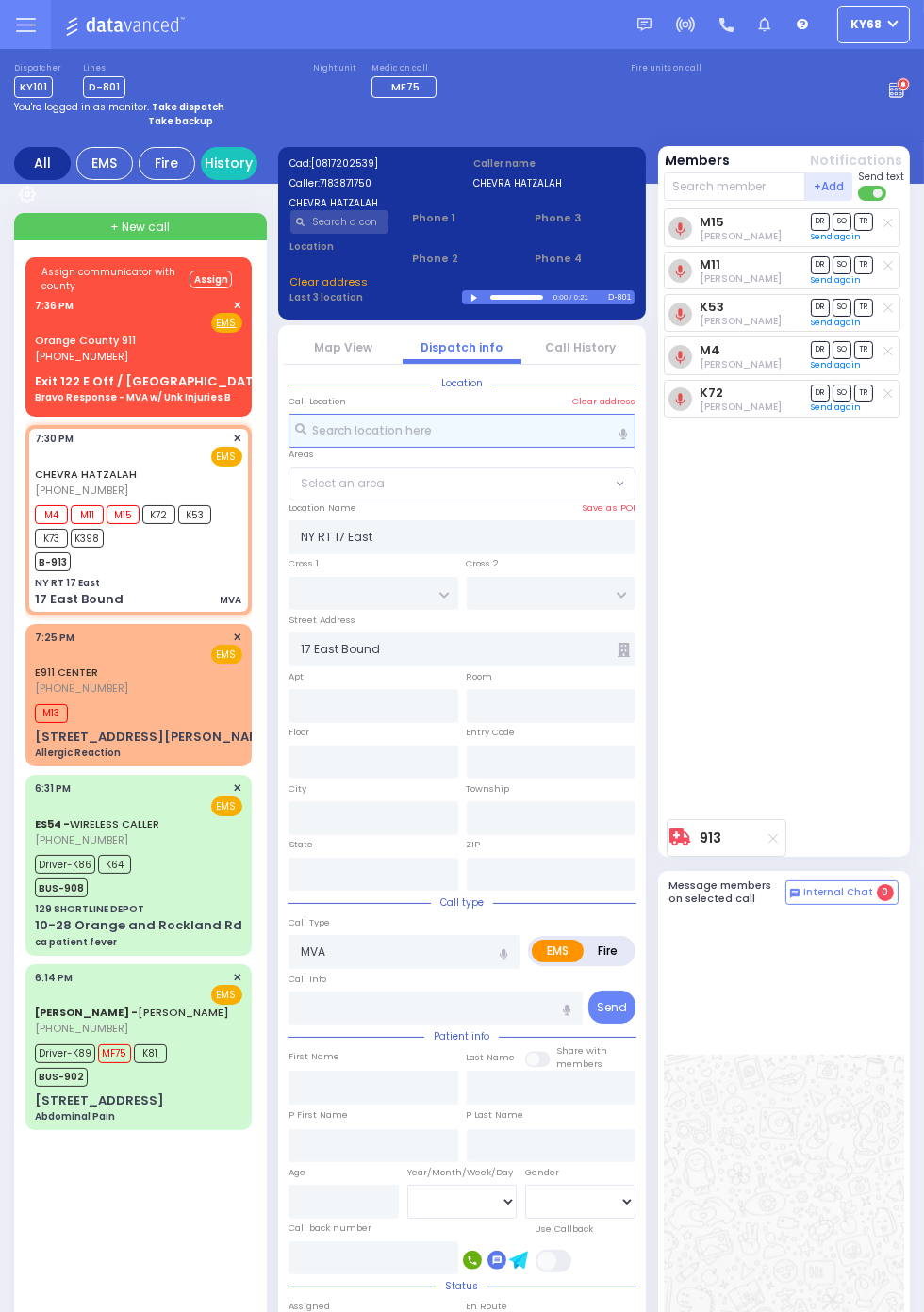
select select
radio input "true"
select select
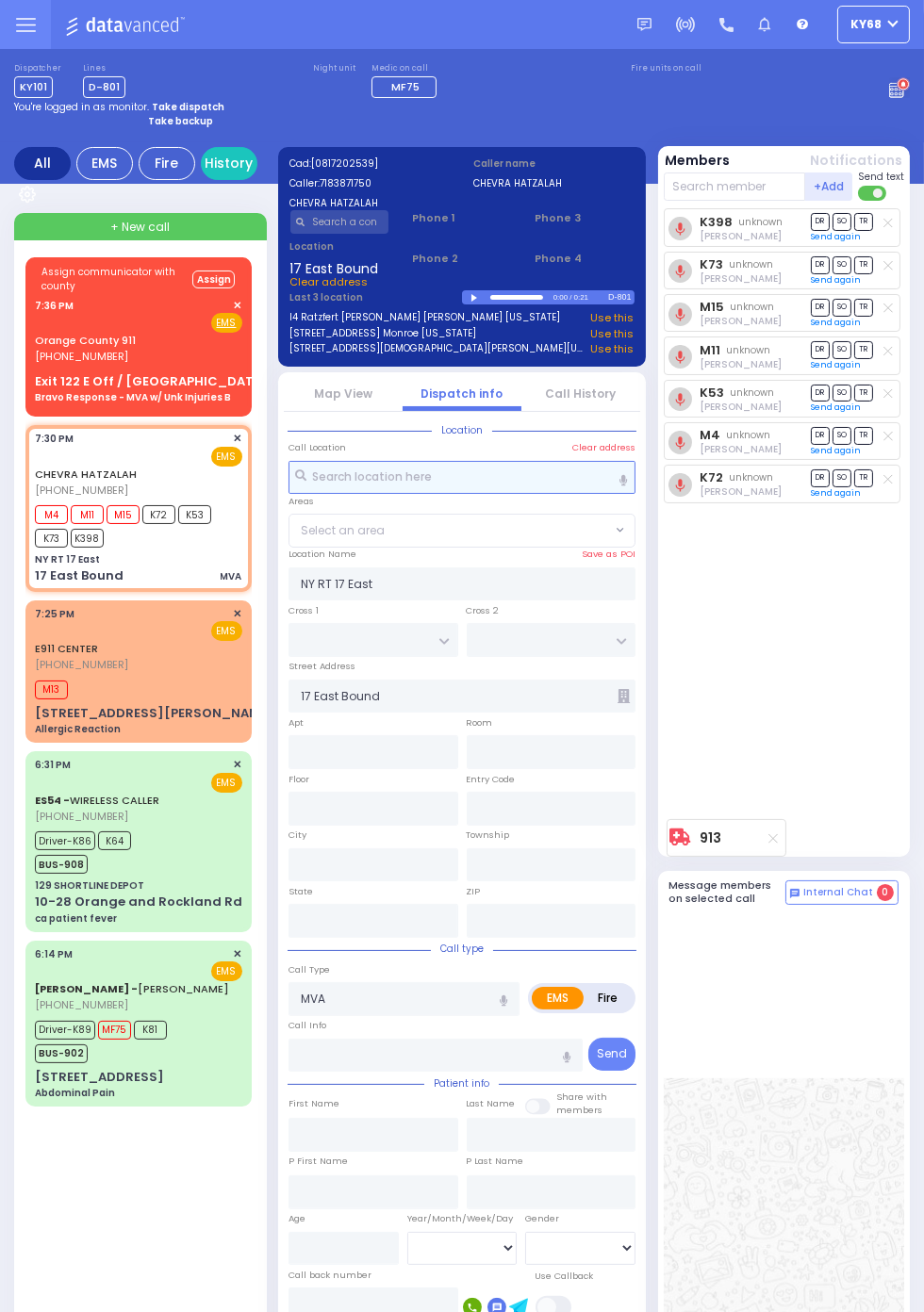
select select
radio input "true"
select select
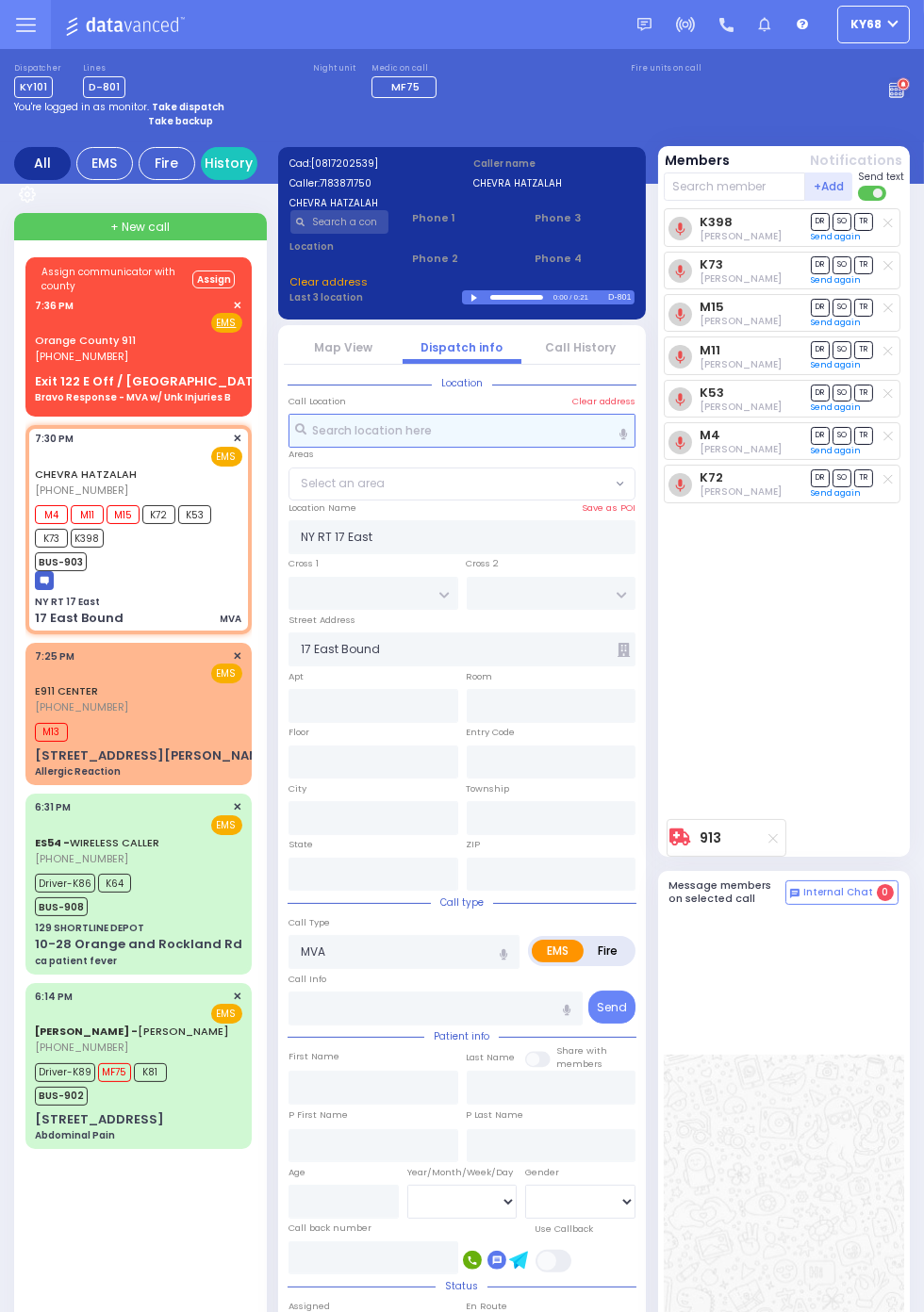
select select
radio input "true"
select select
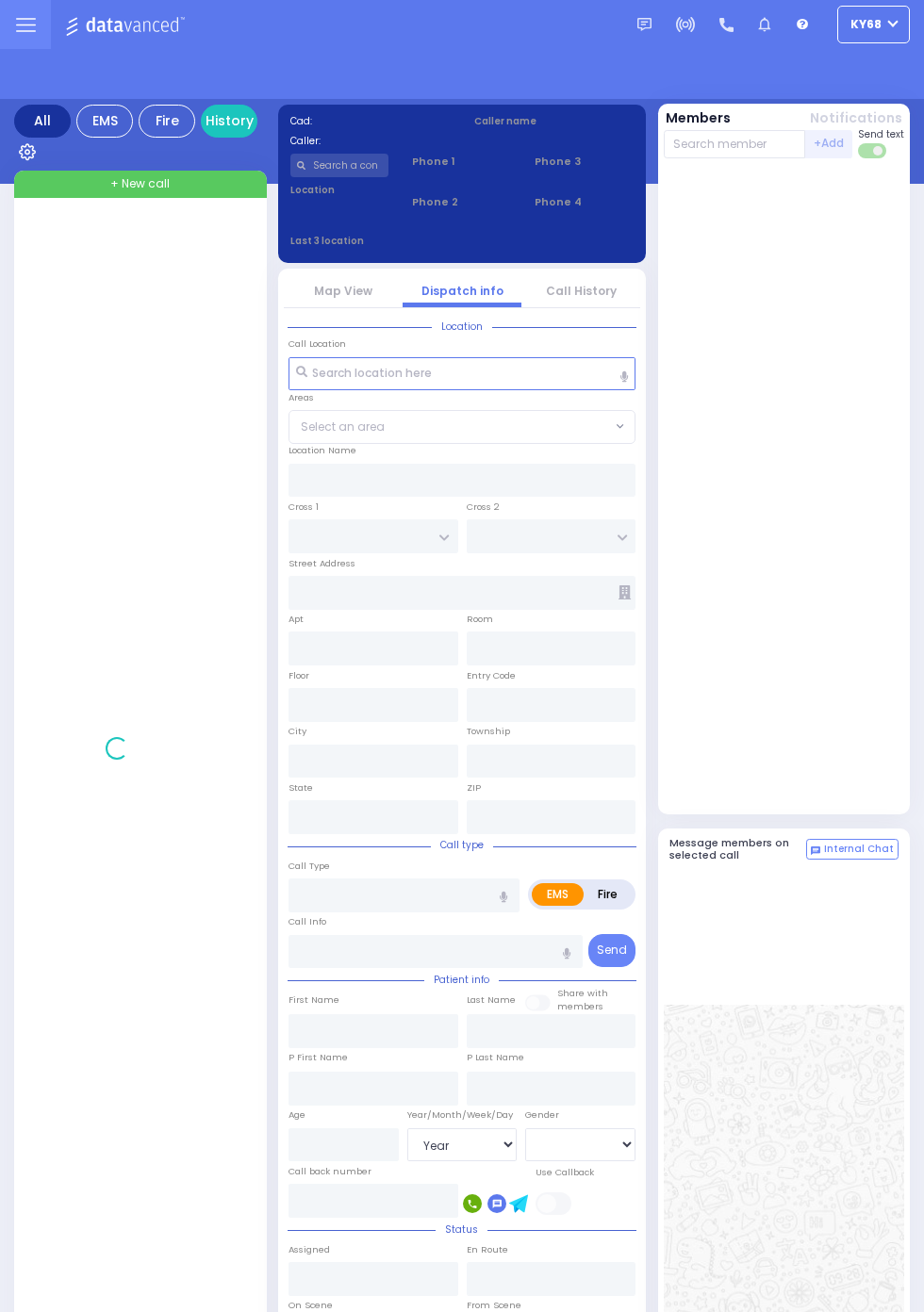
select select "Year"
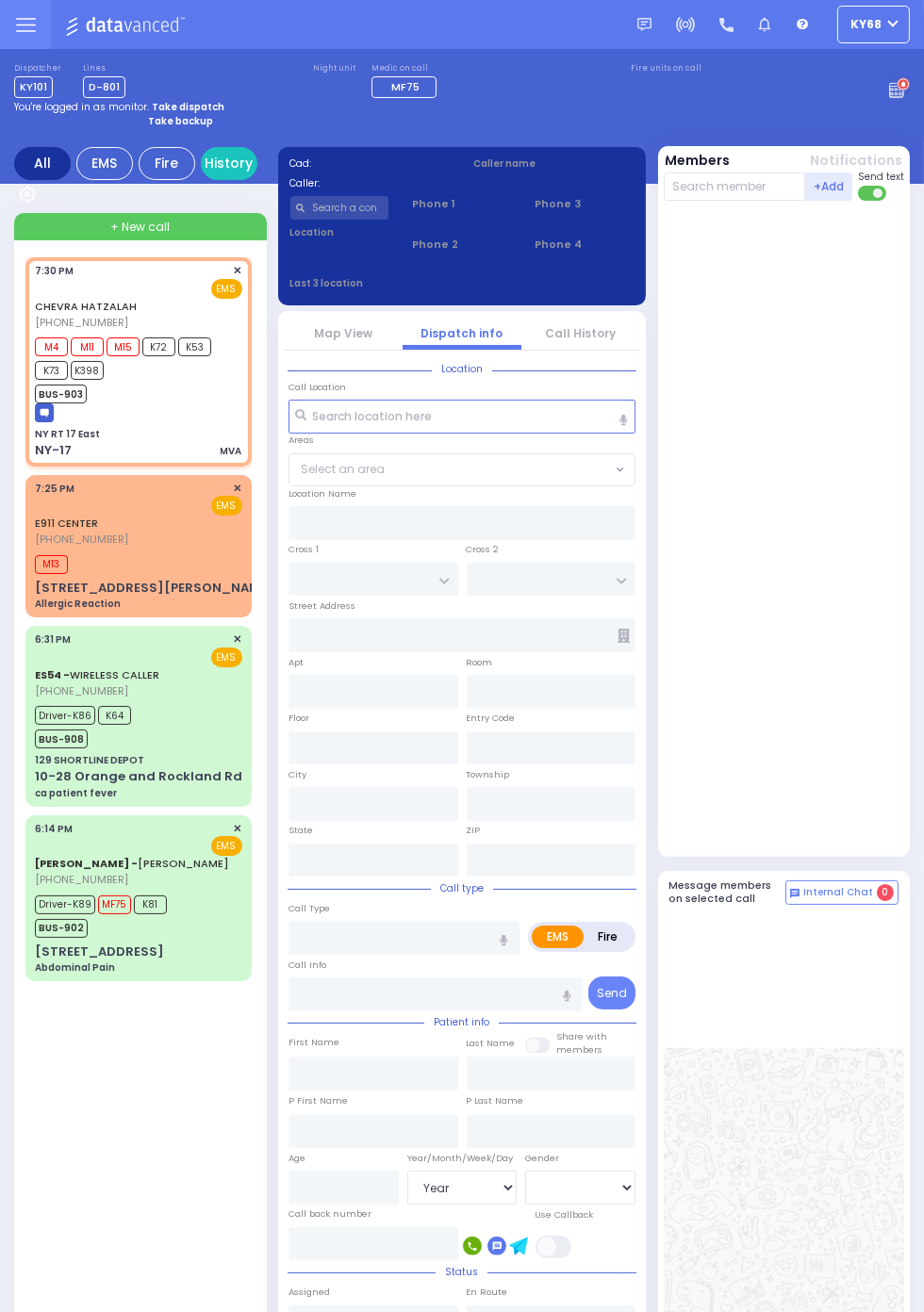
select select
type input "MVA"
radio input "true"
select select
type input "19:30"
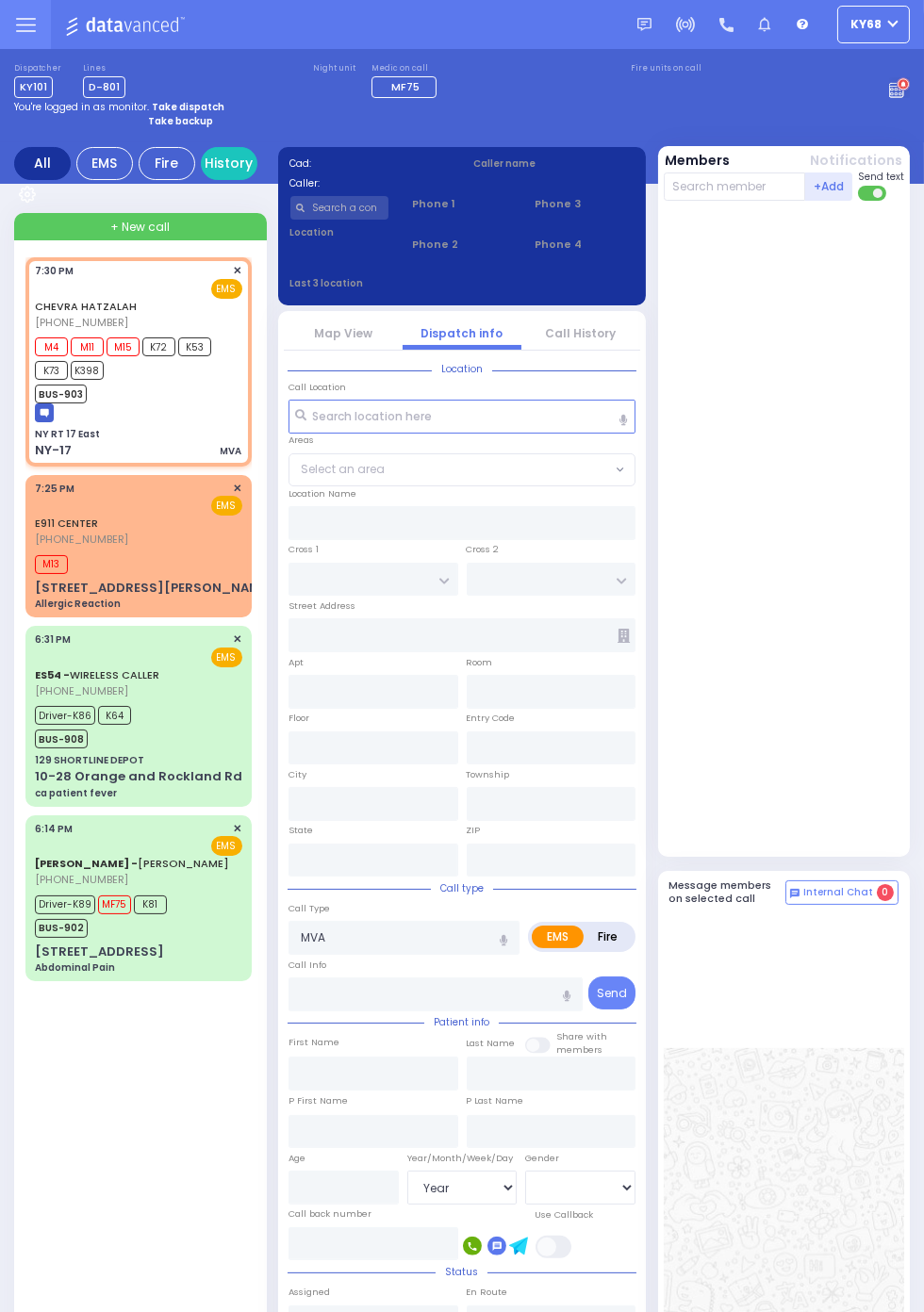
type input "19:31"
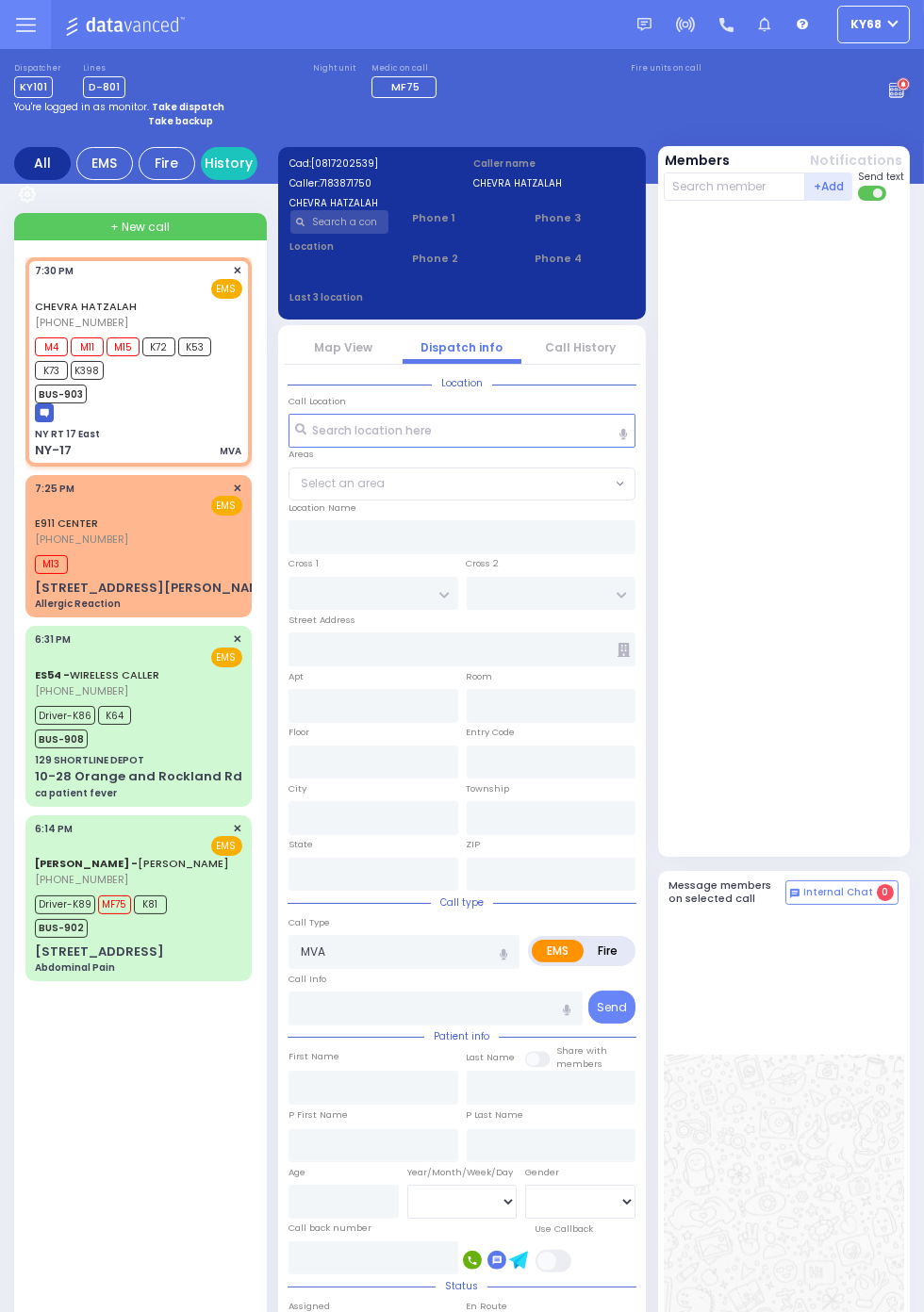
type input "NY RT 17 East"
type input "NY-17"
type input "Middletown"
type input "[US_STATE]"
type input "10940"
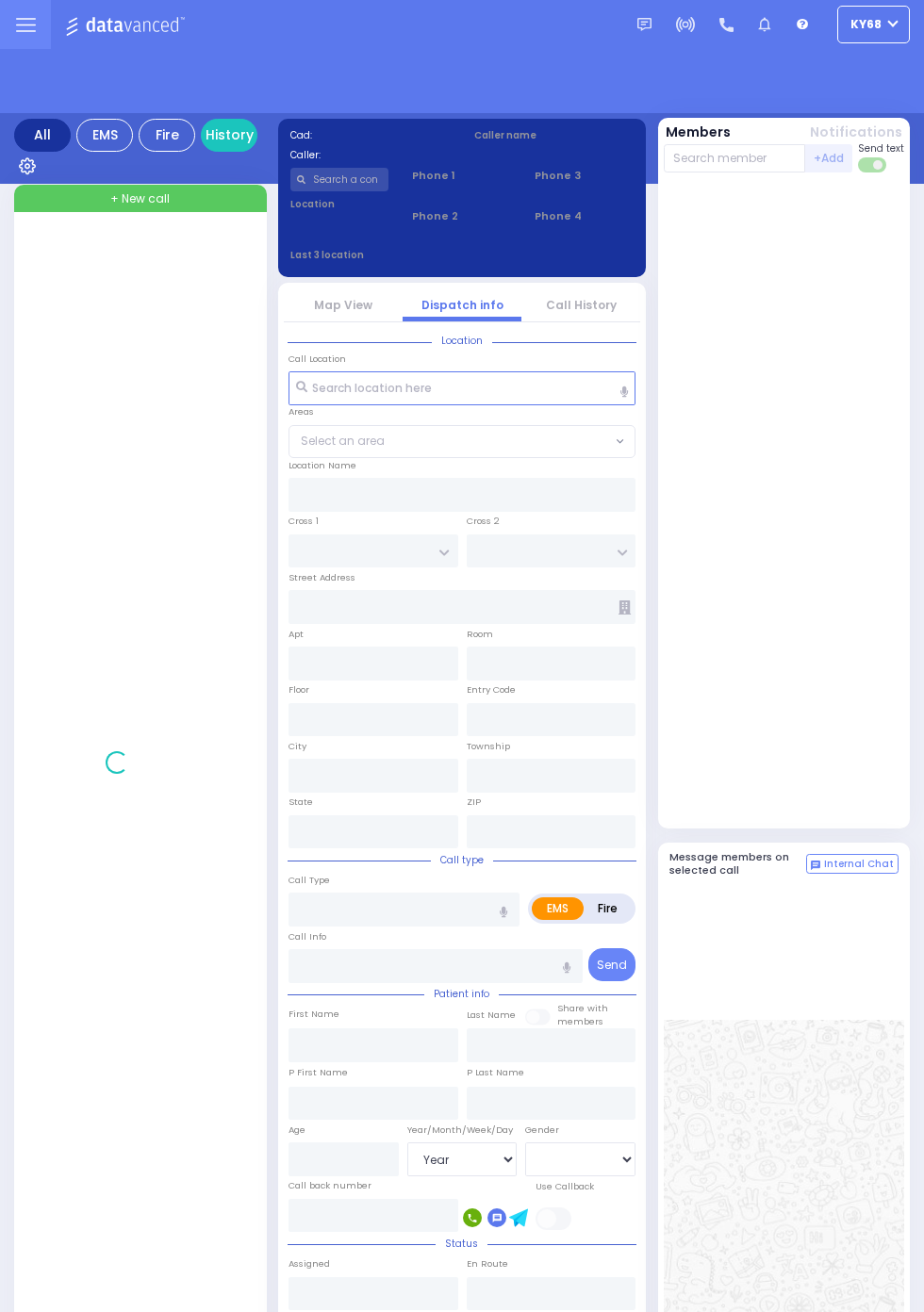
select select "Year"
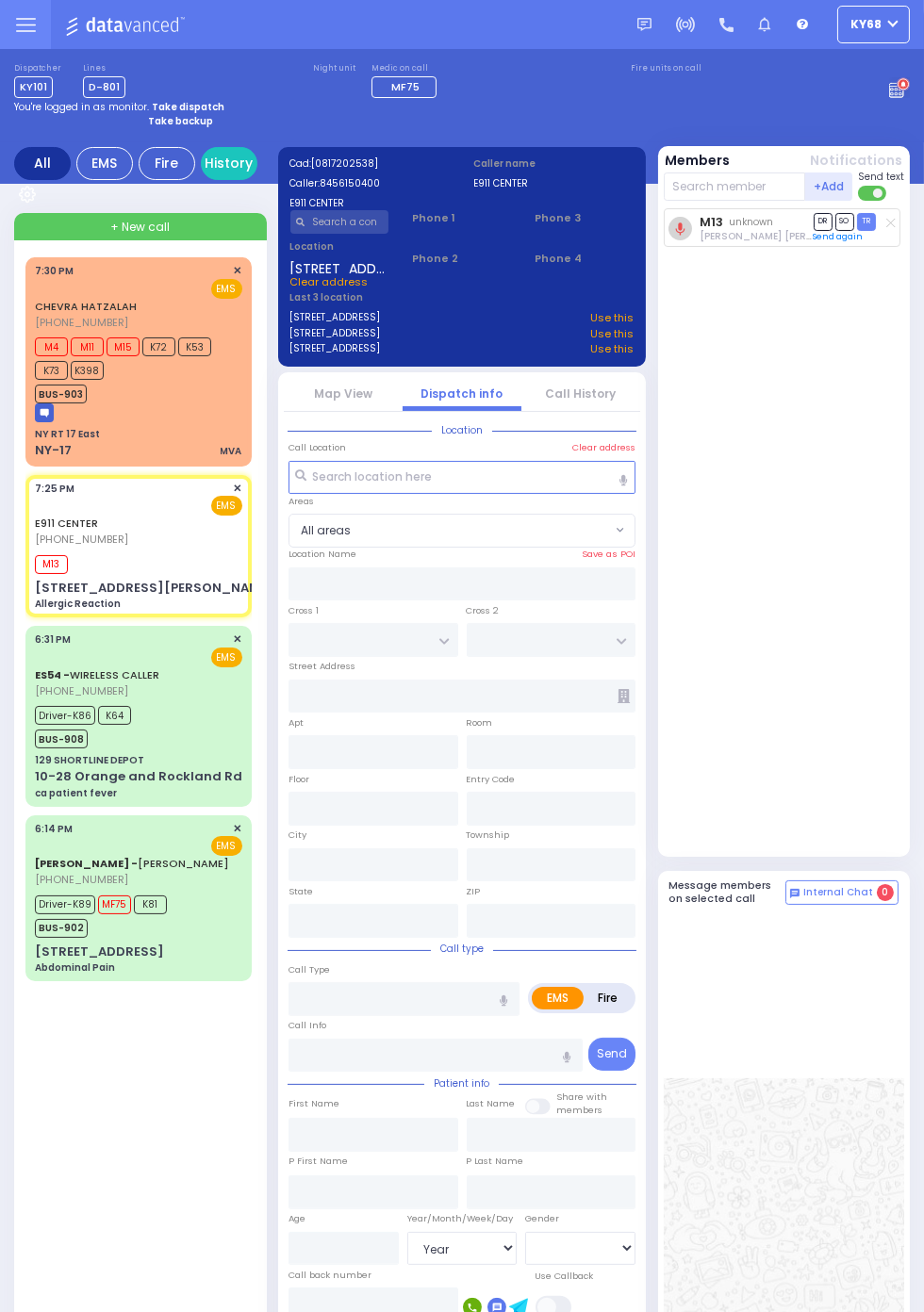
select select "All areas"
type input "LEWIS COURT"
type input "CUSTER COURT"
type input "[STREET_ADDRESS][PERSON_NAME]"
type input "Harriman"
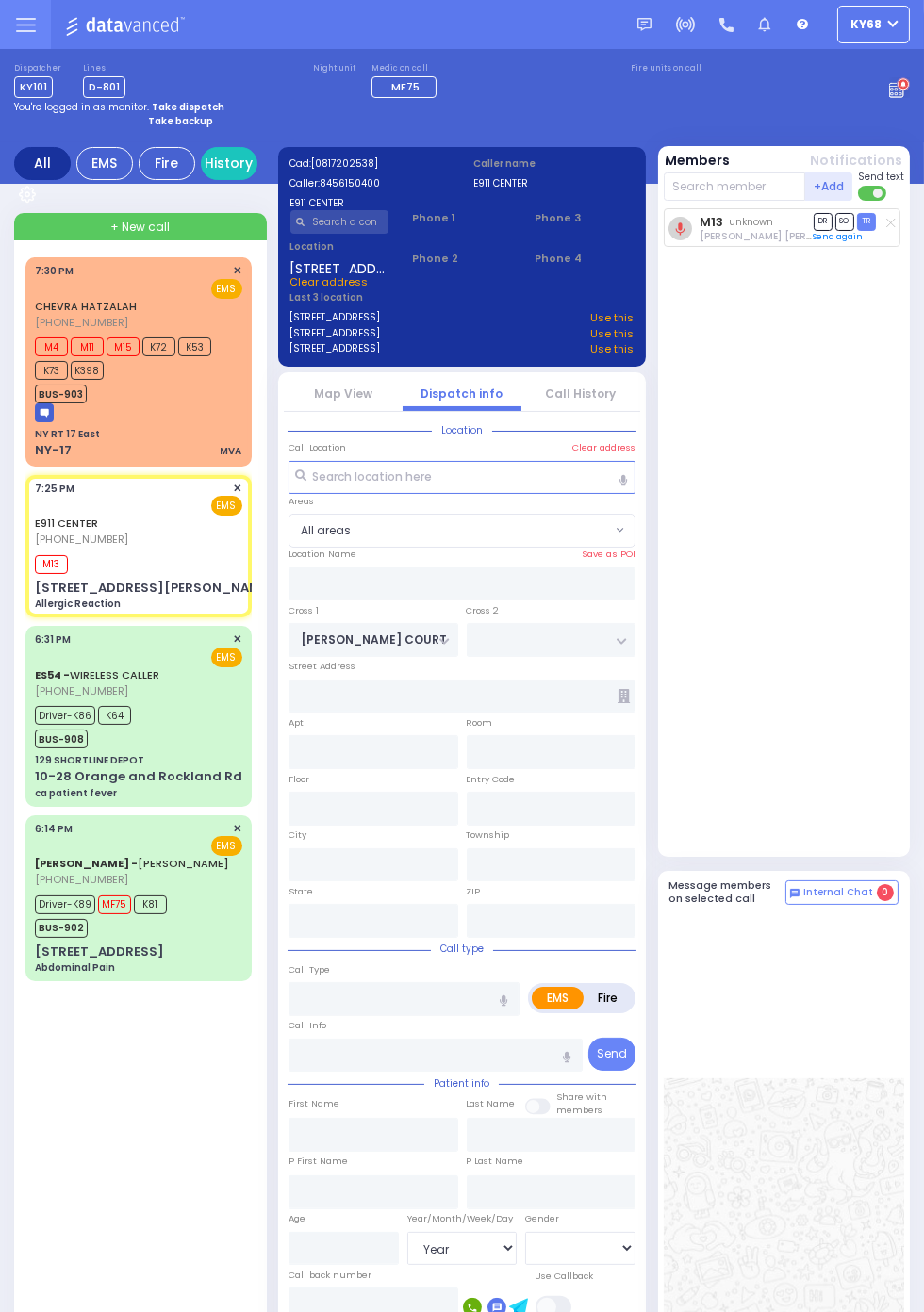
type input "[US_STATE]"
type input "10926"
type input "Allergic Reaction"
radio input "true"
select select
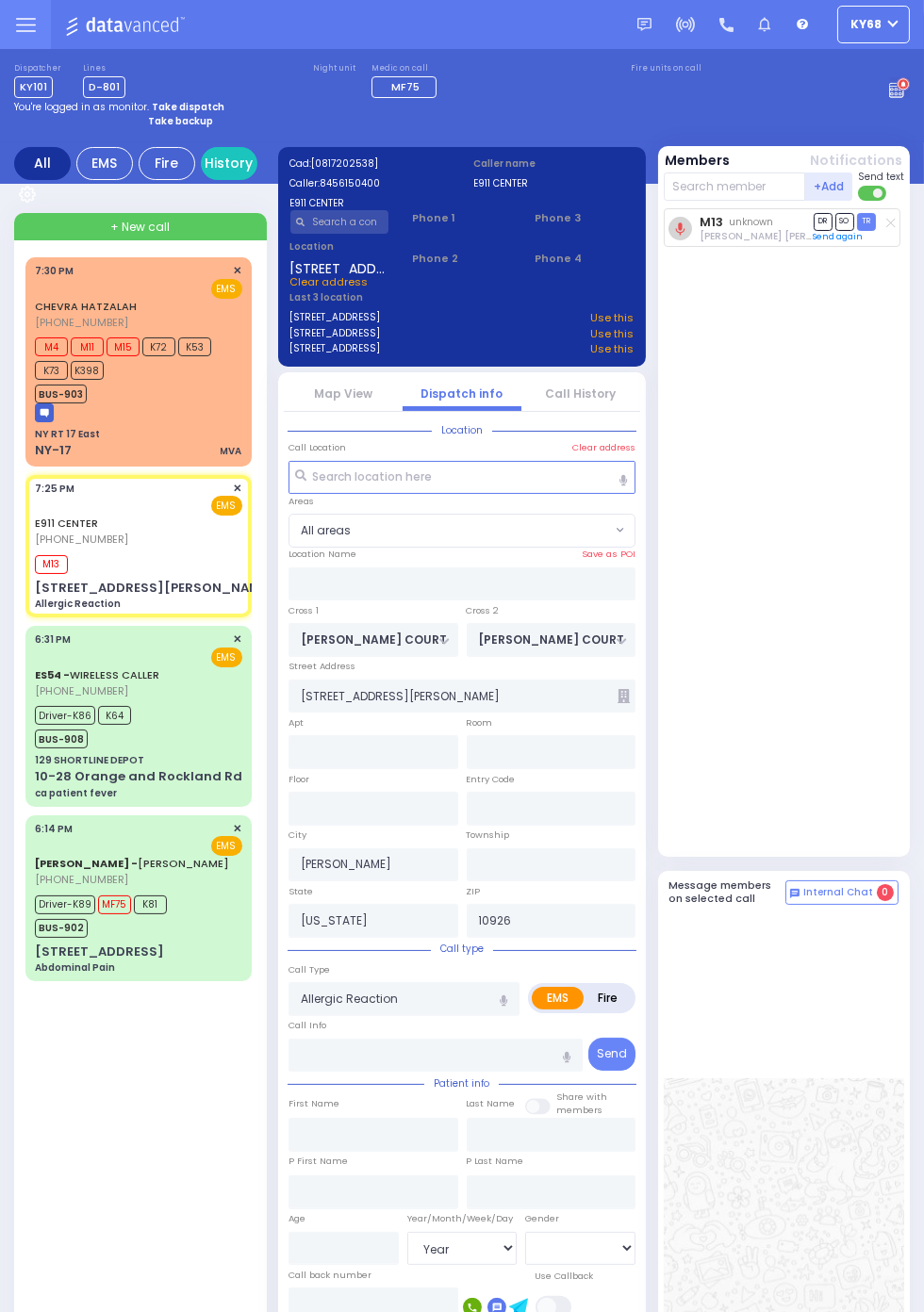
type input "19:25"
type input "19:27"
type input "19:50"
type input "Orange Regional Medical Center"
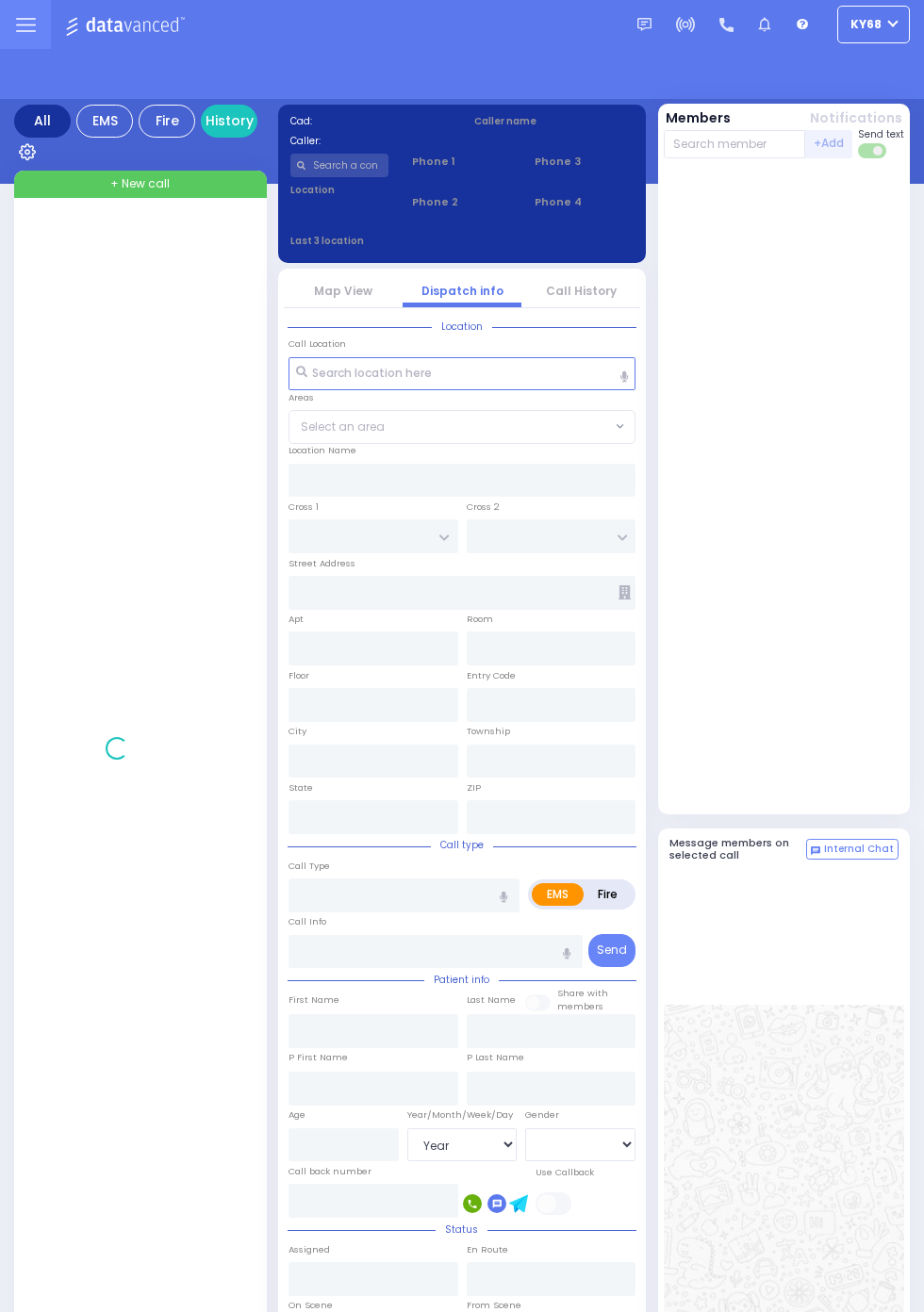
select select "Year"
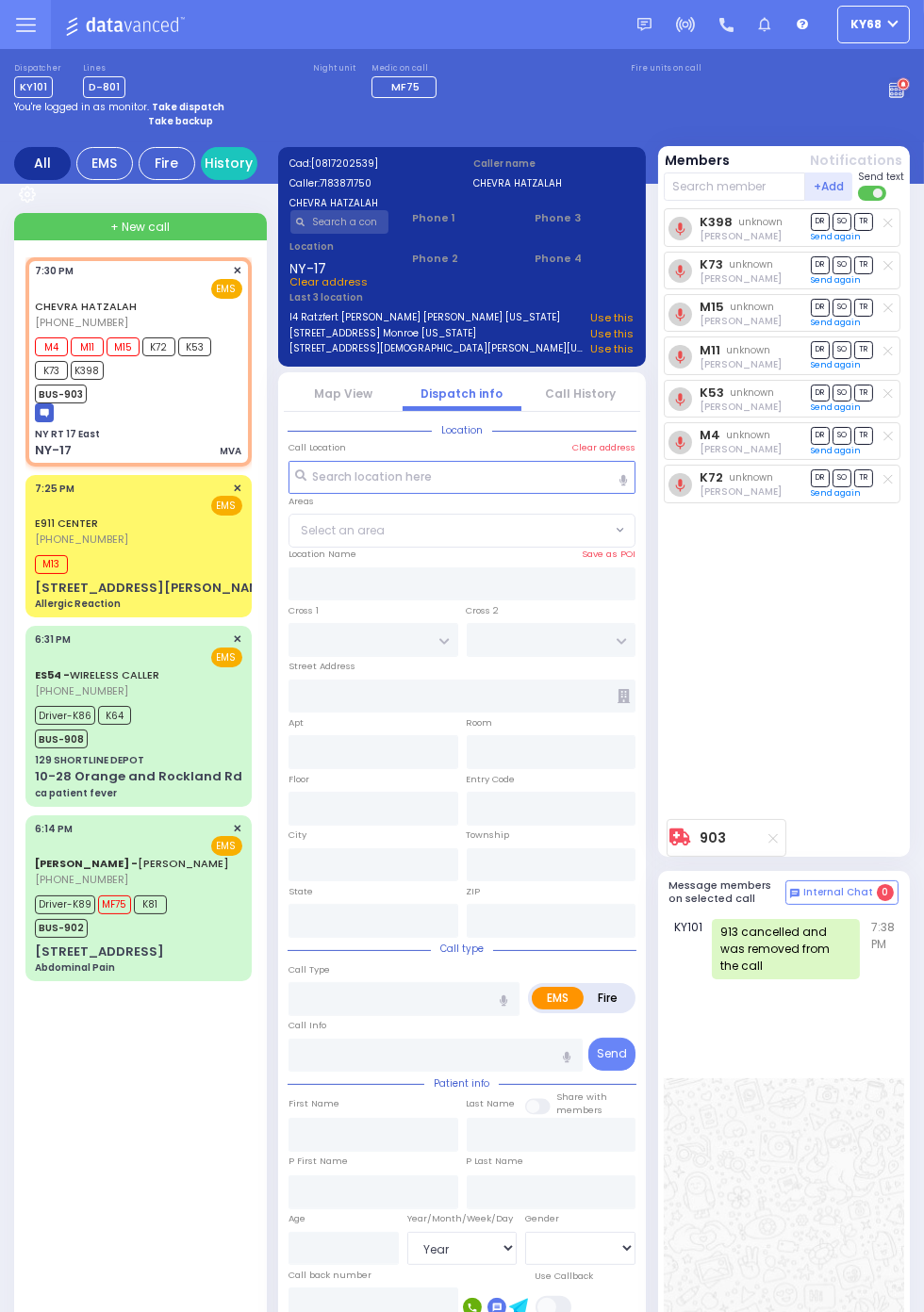
select select
type input "NY RT 17 East"
type input "NY-17"
type input "121"
type input "[GEOGRAPHIC_DATA]"
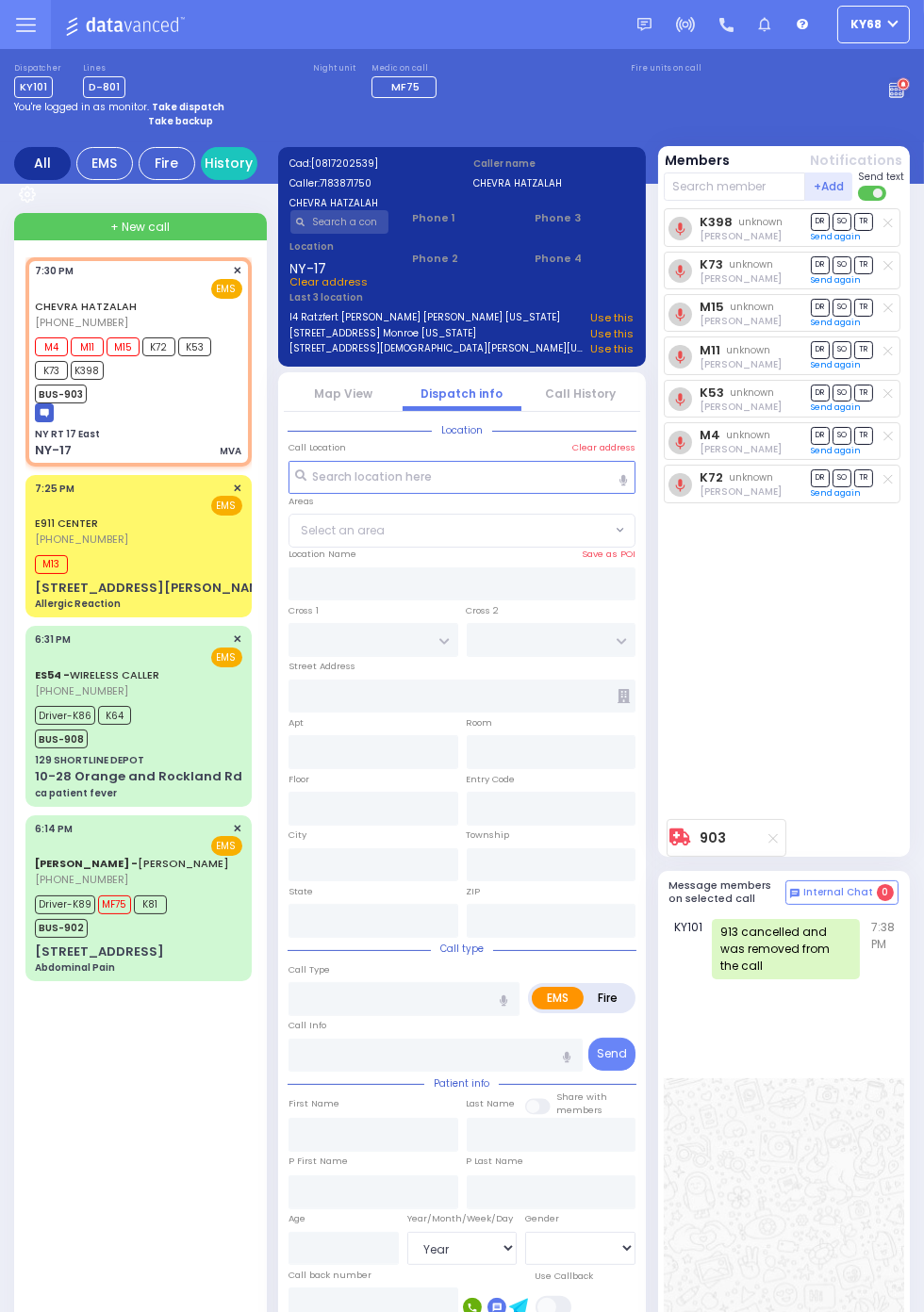
type input "[US_STATE]"
type input "10940"
type input "MVA"
radio input "true"
select select
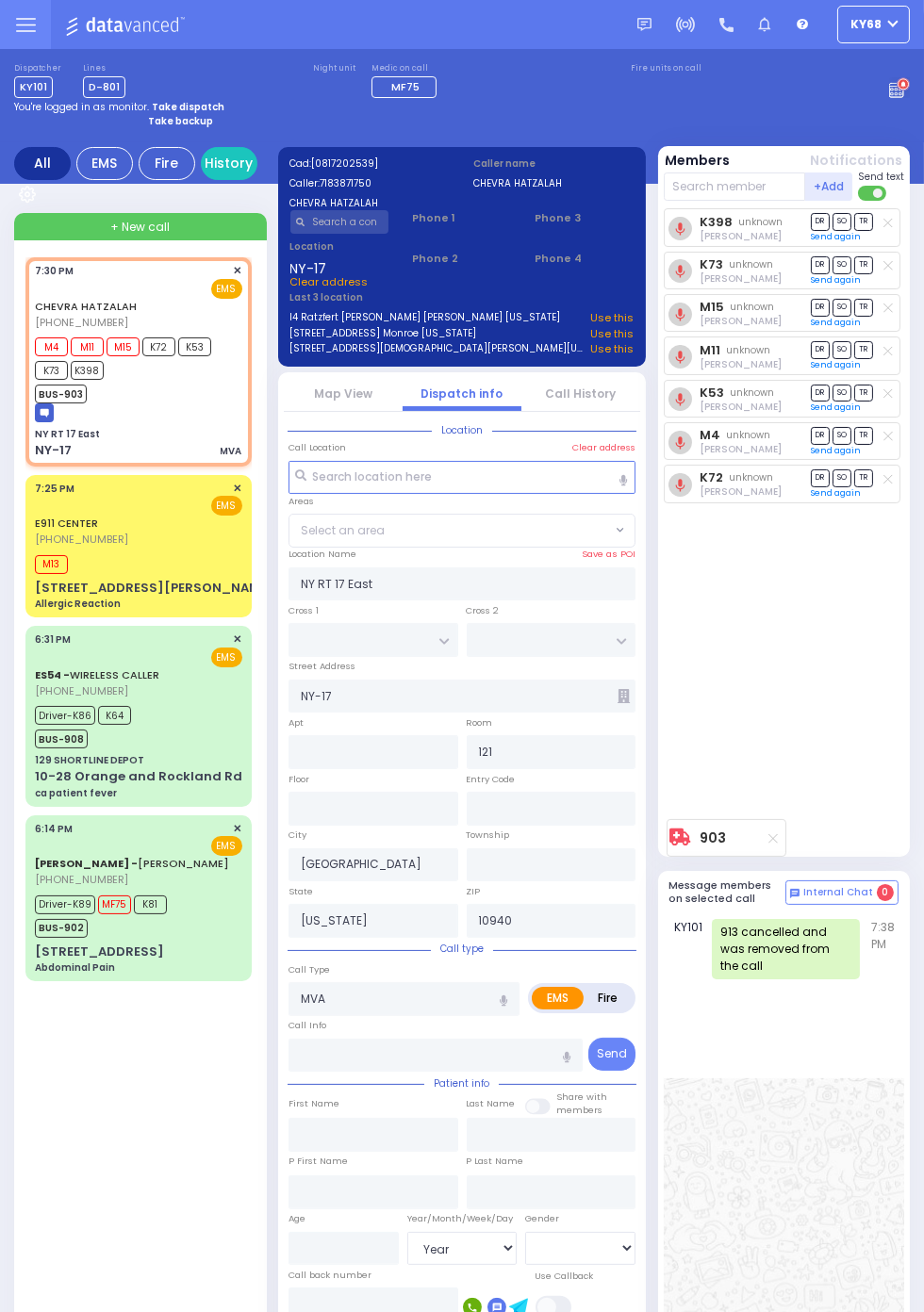
type input "19:30"
type input "19:31"
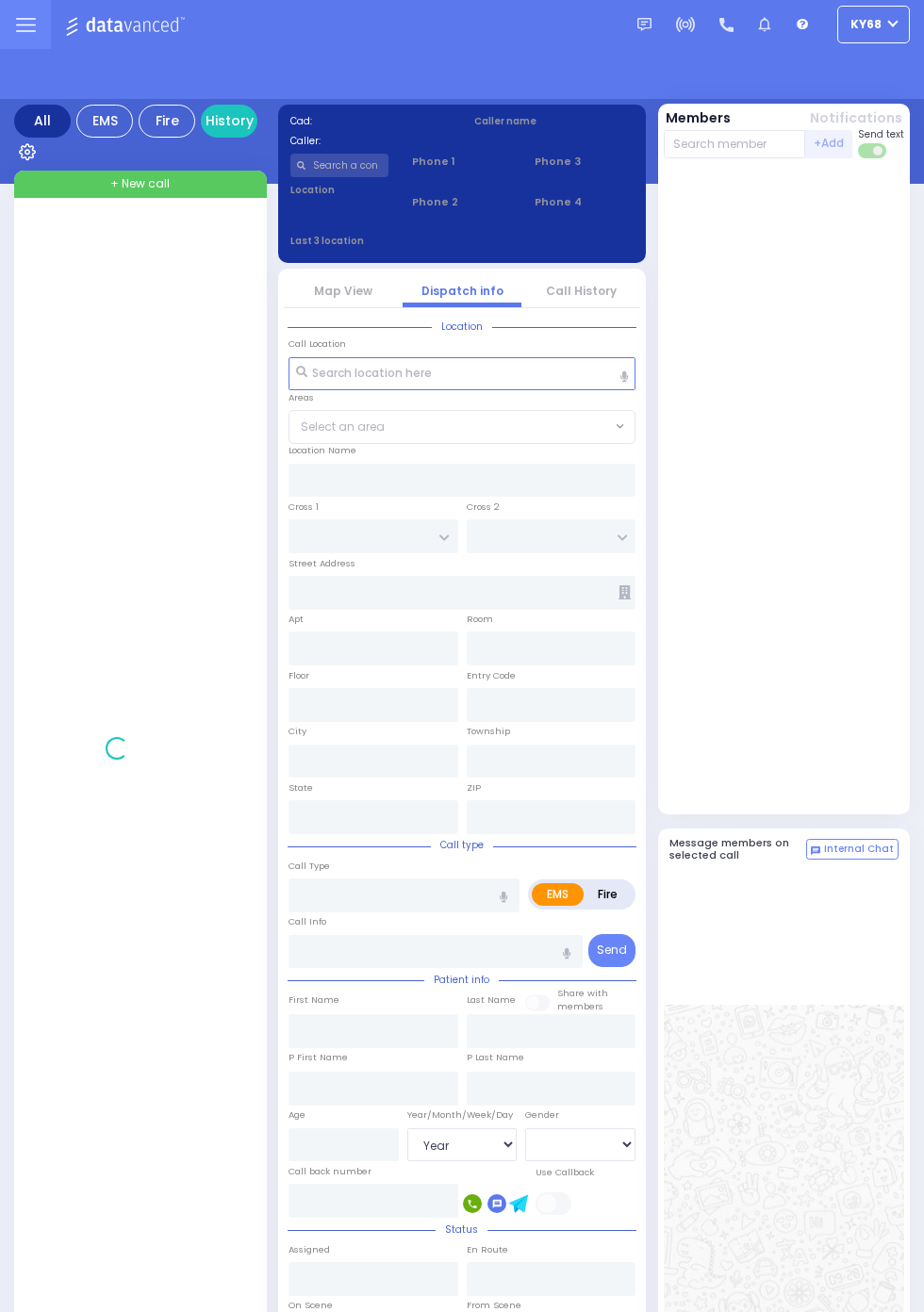
select select "Year"
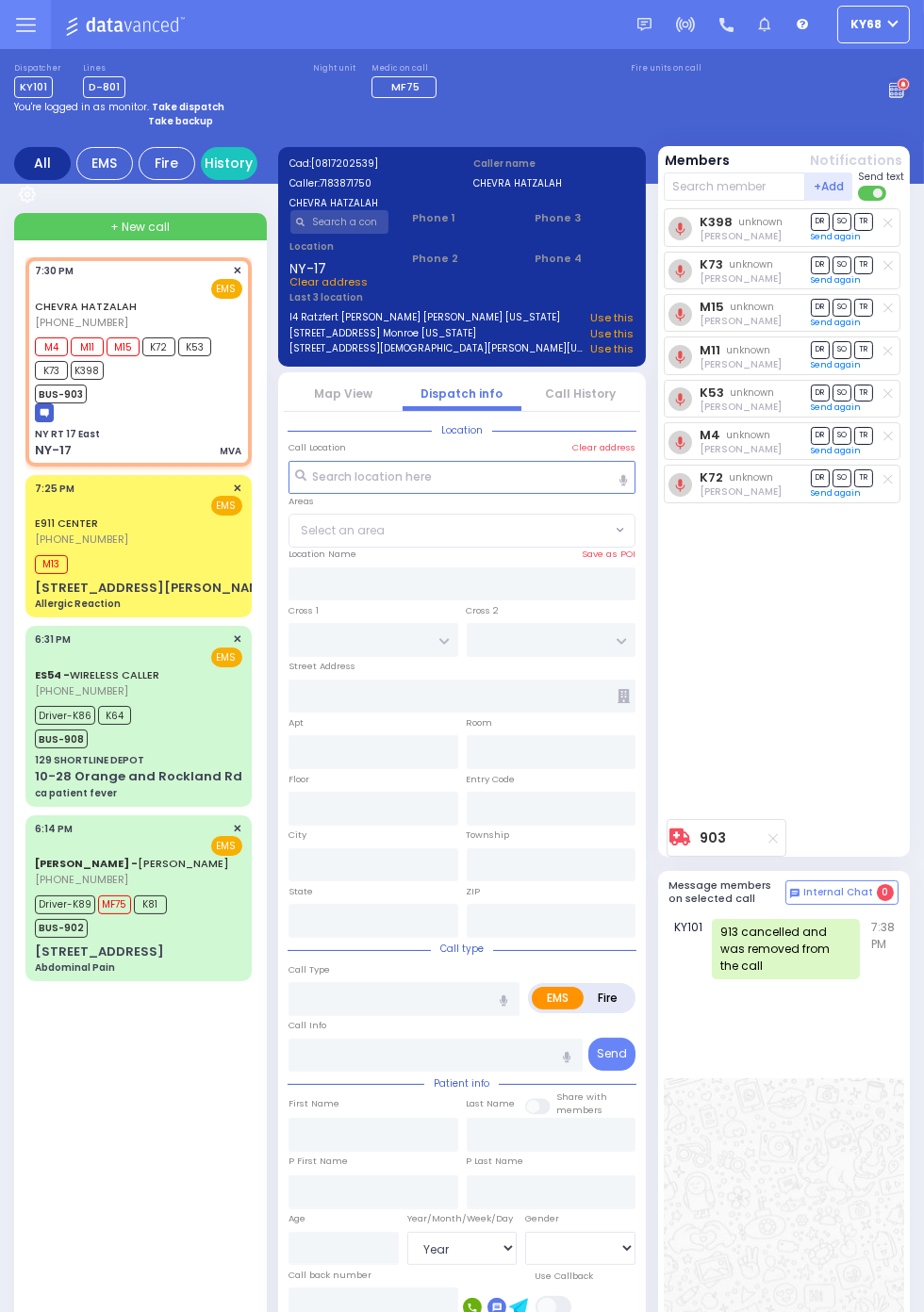
select select
type input "NY RT 17 East"
type input "NY-17"
type input "363"
type input "[GEOGRAPHIC_DATA]"
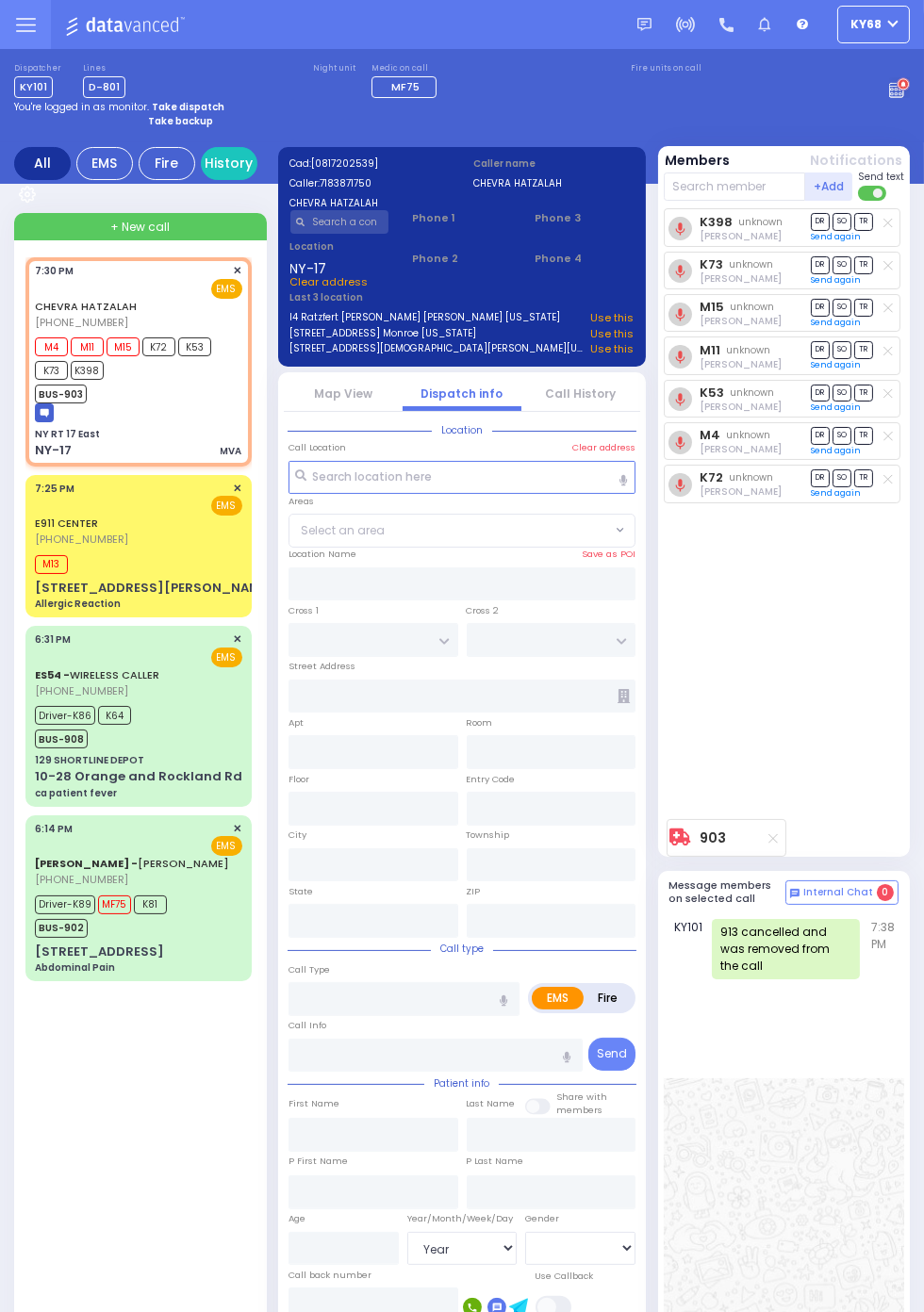
type input "[US_STATE]"
type input "10940"
type input "MVA"
radio input "true"
select select
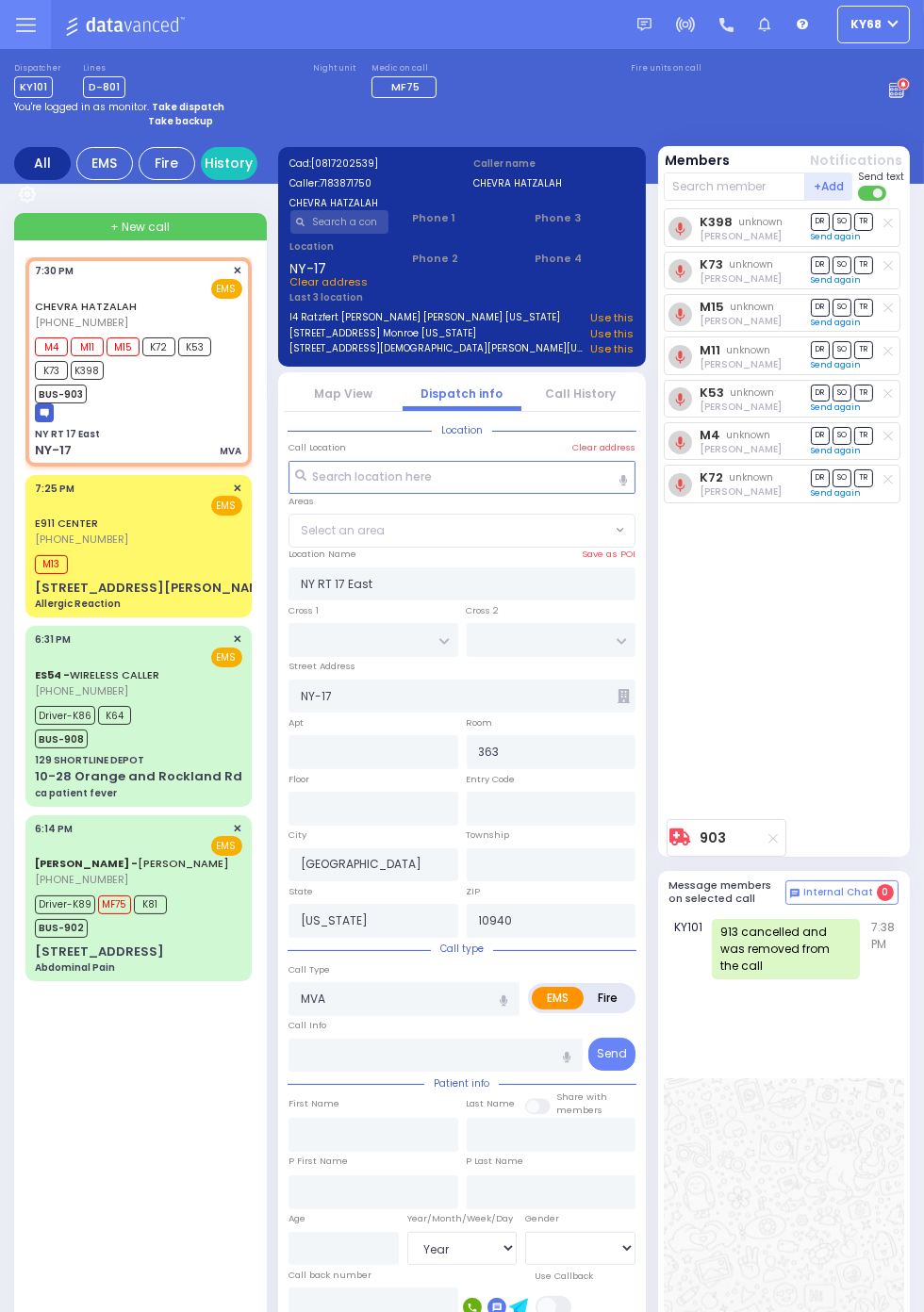
type input "19:30"
type input "19:31"
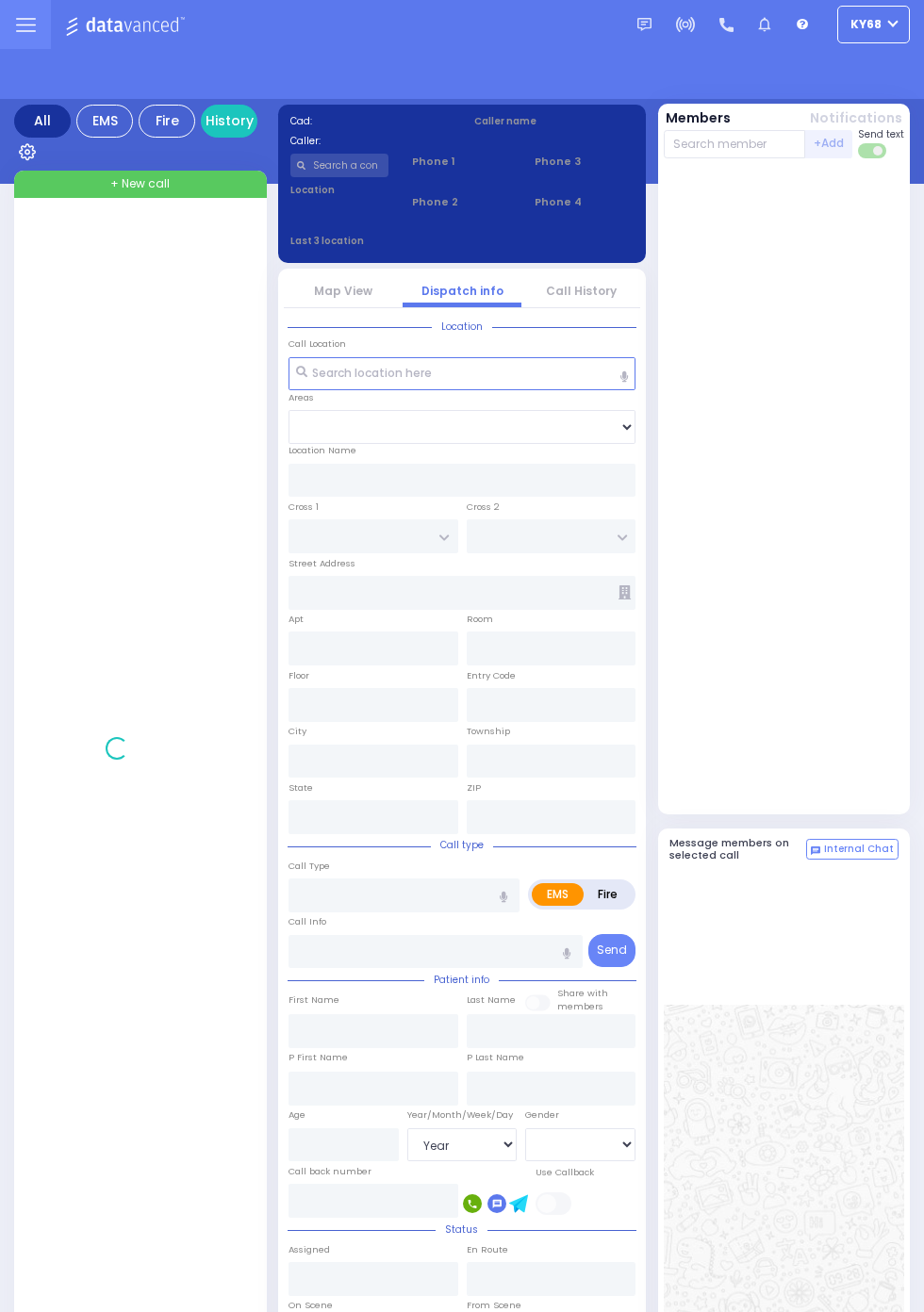
select select "Year"
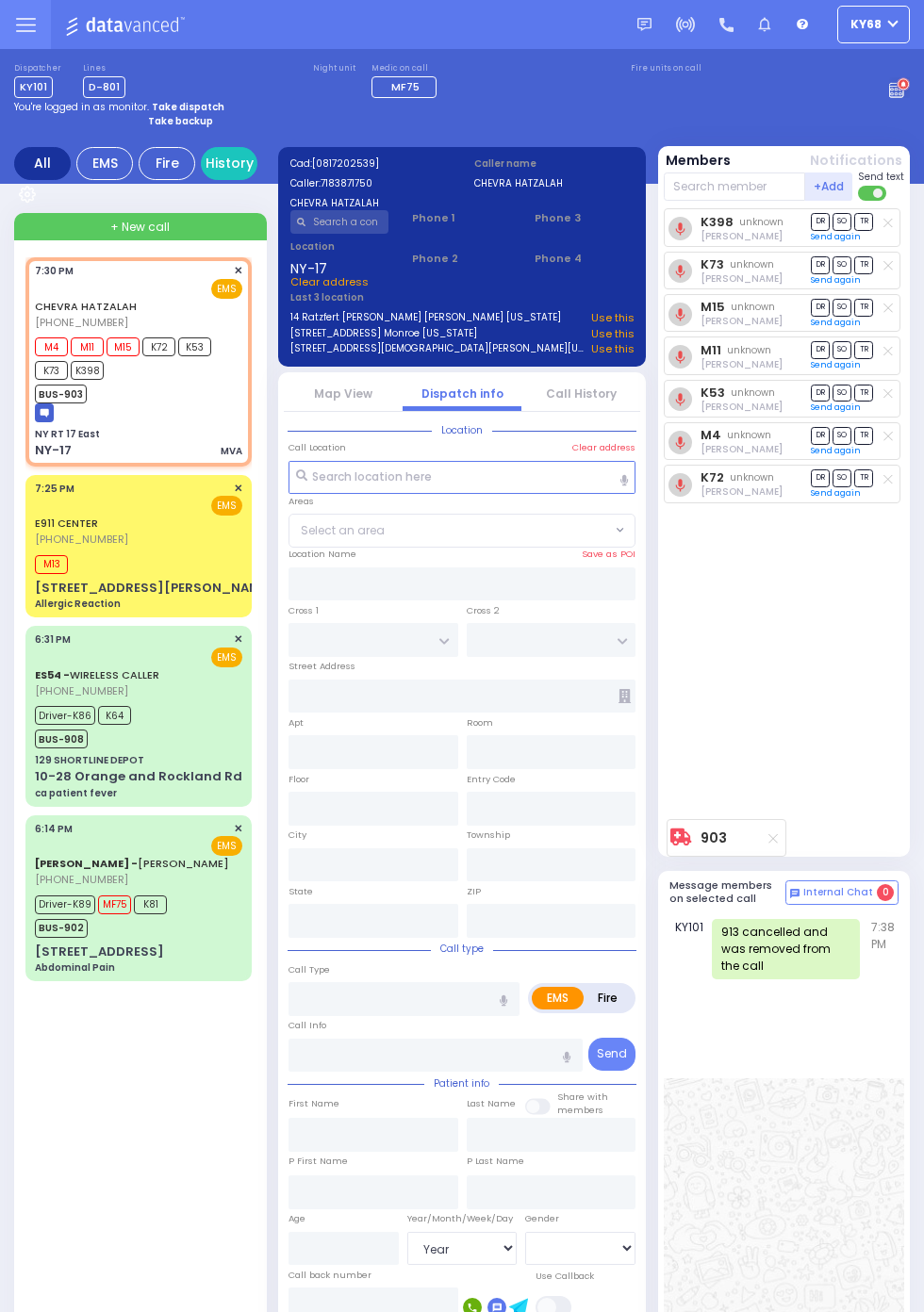
select select
type input "NY RT 17 East"
type input "NY-17"
type input "[GEOGRAPHIC_DATA]"
type input "[US_STATE]"
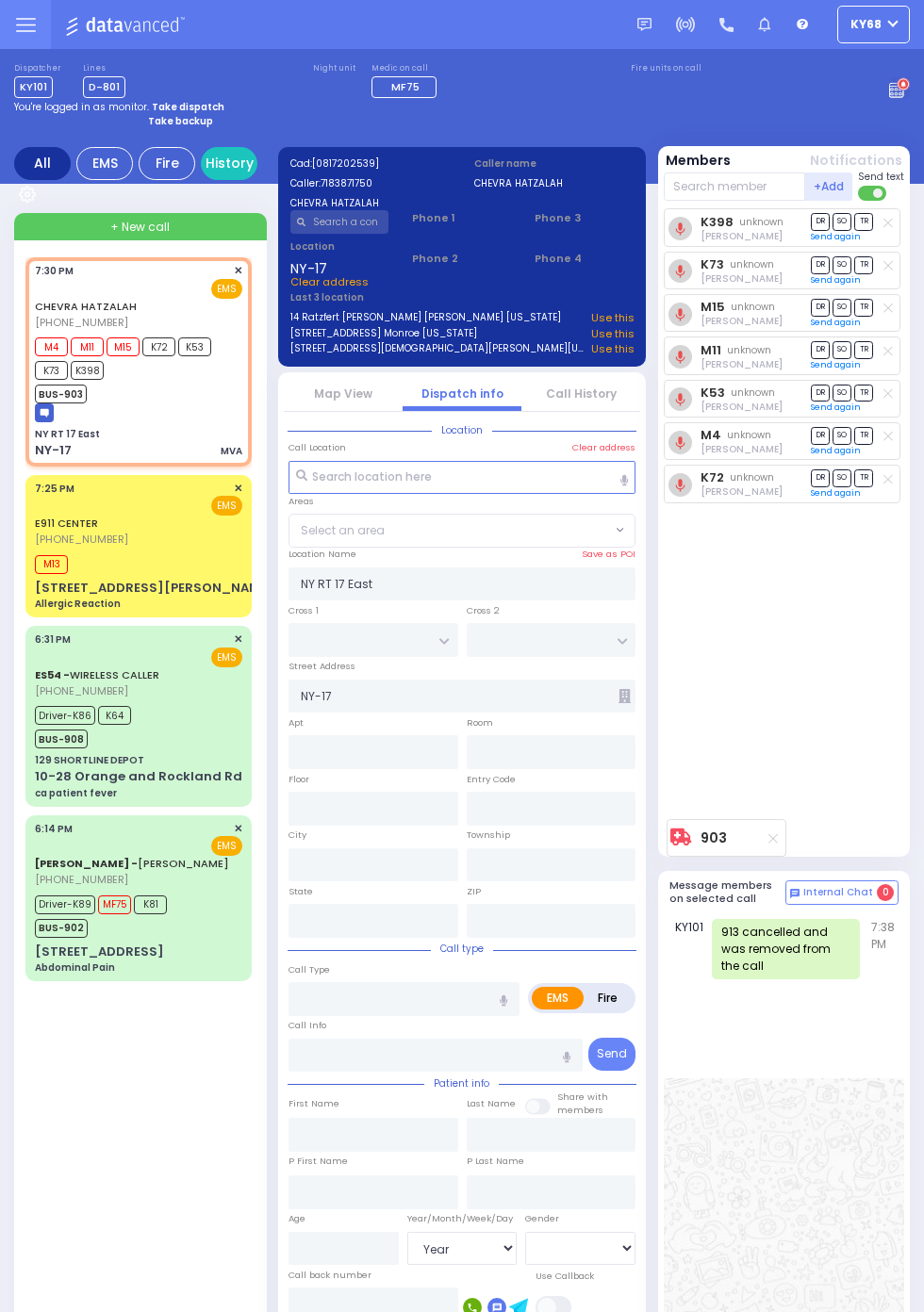
type input "10941"
type input "MVA"
radio input "true"
select select
type input "19:30"
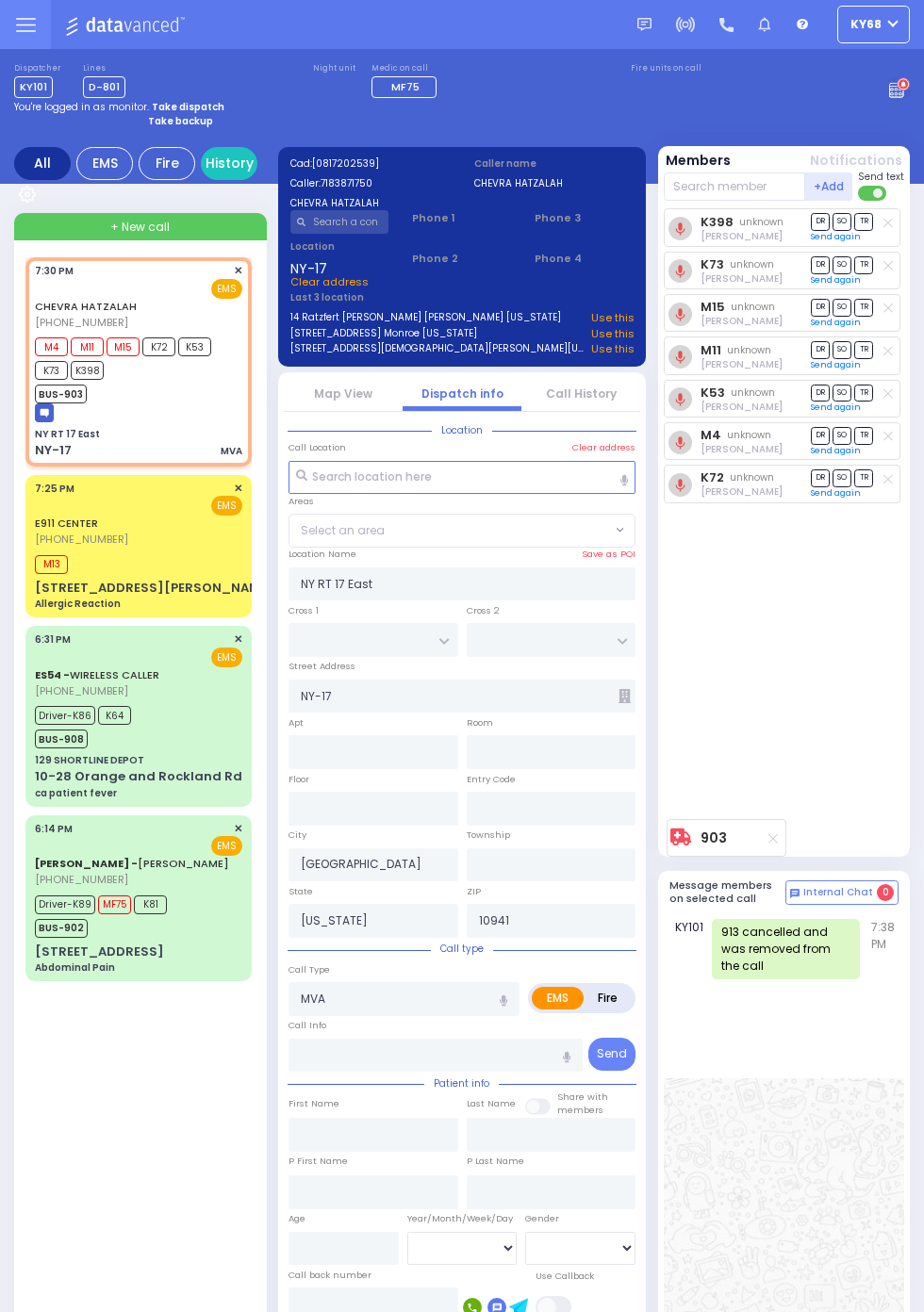
type input "19:31"
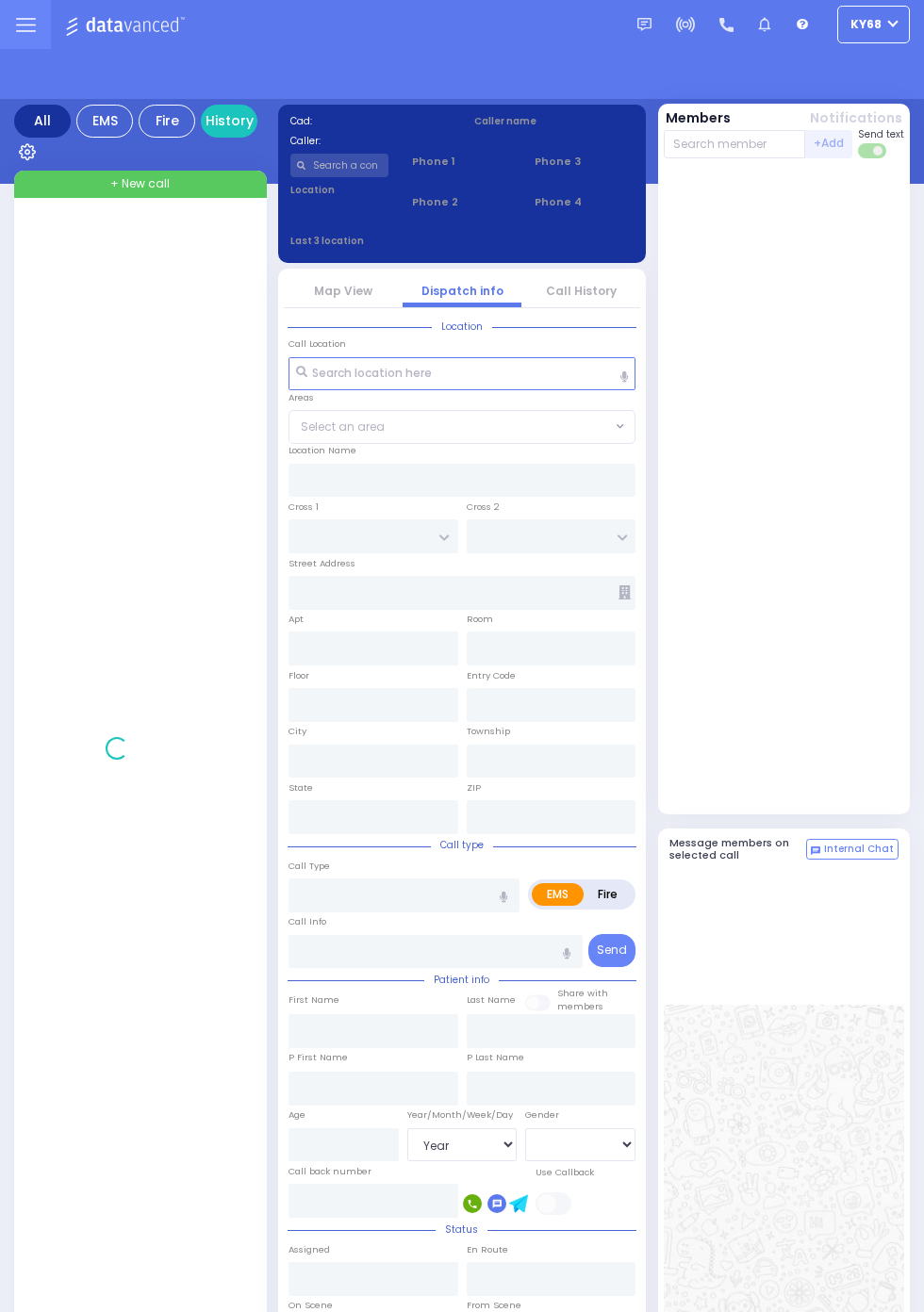
select select "Year"
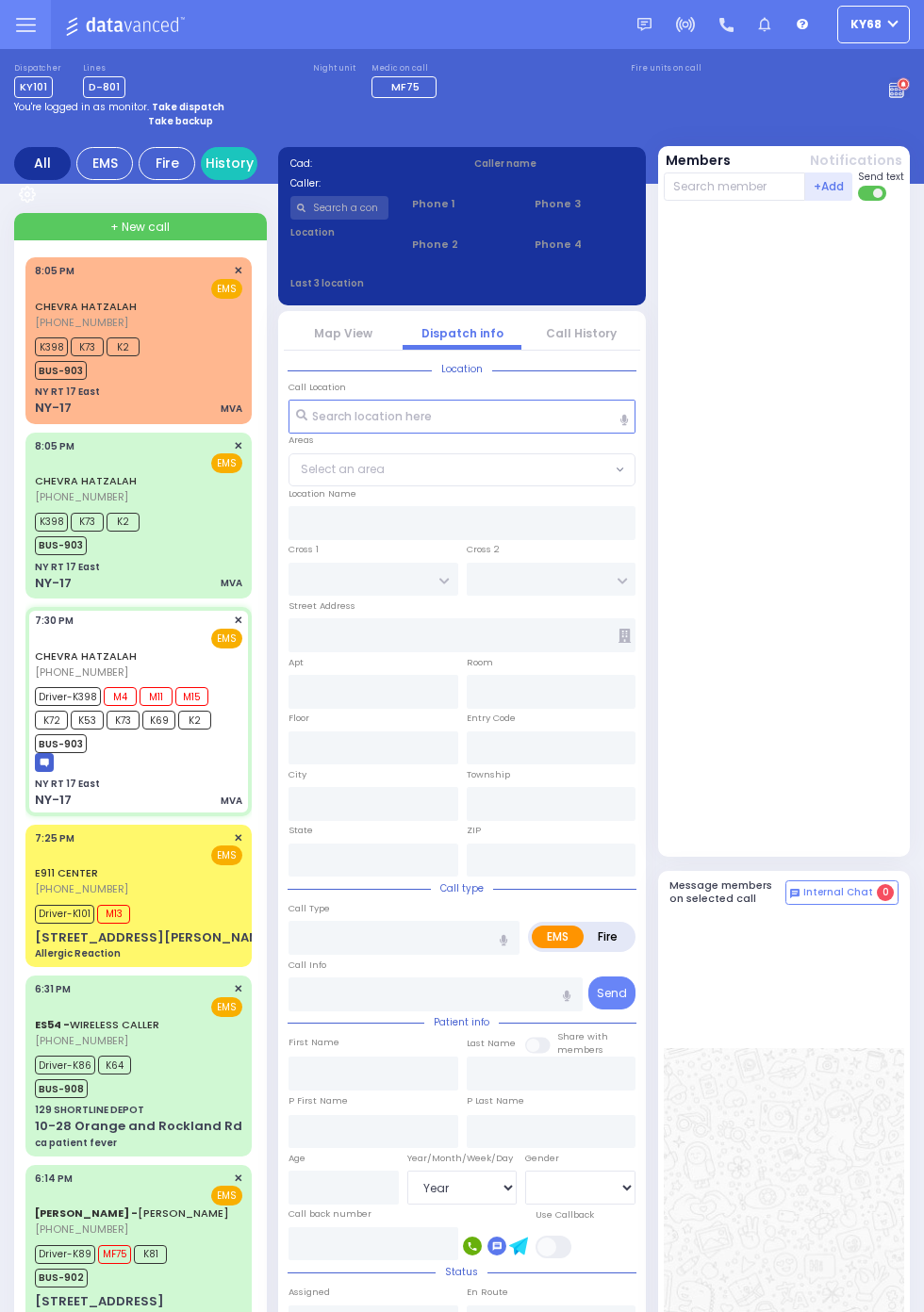
select select
type input "MVA"
radio input "true"
type input "exit 122"
select select
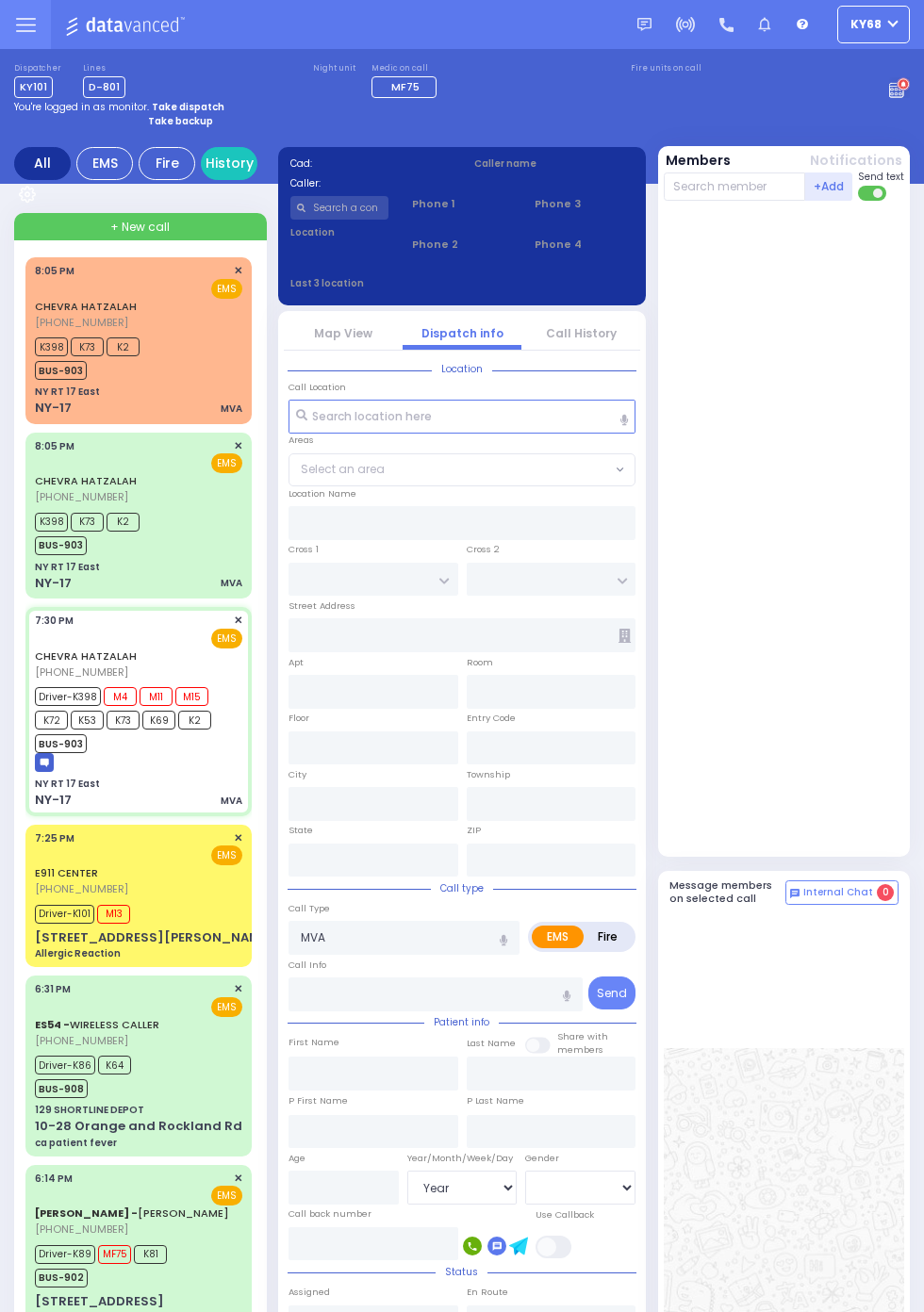
type input "19:30"
type input "19:45"
type input "20:02"
type input "[GEOGRAPHIC_DATA]"
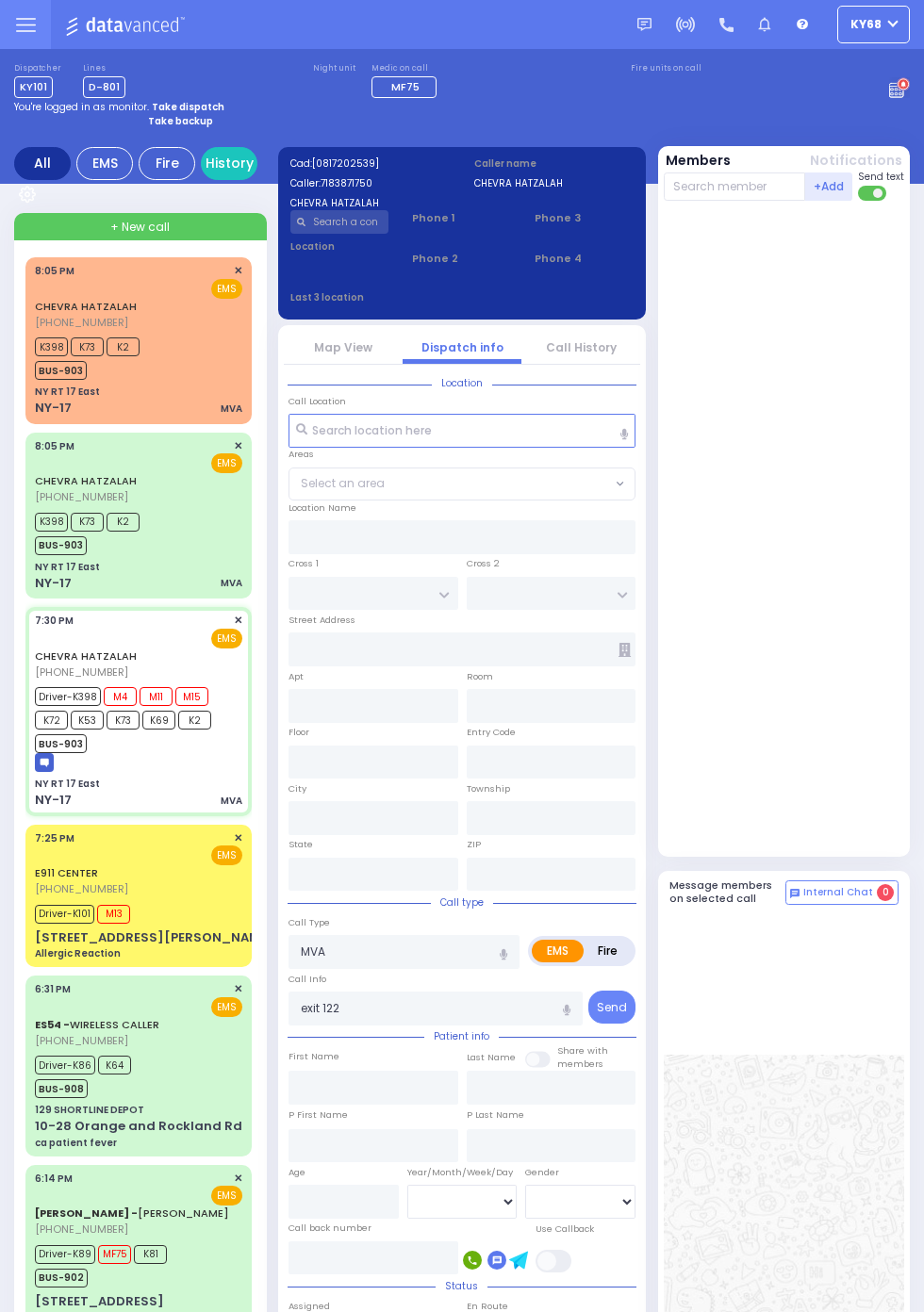
type input "NY RT 17 East"
type input "NY-17"
type input "[GEOGRAPHIC_DATA]"
type input "[US_STATE]"
type input "10941"
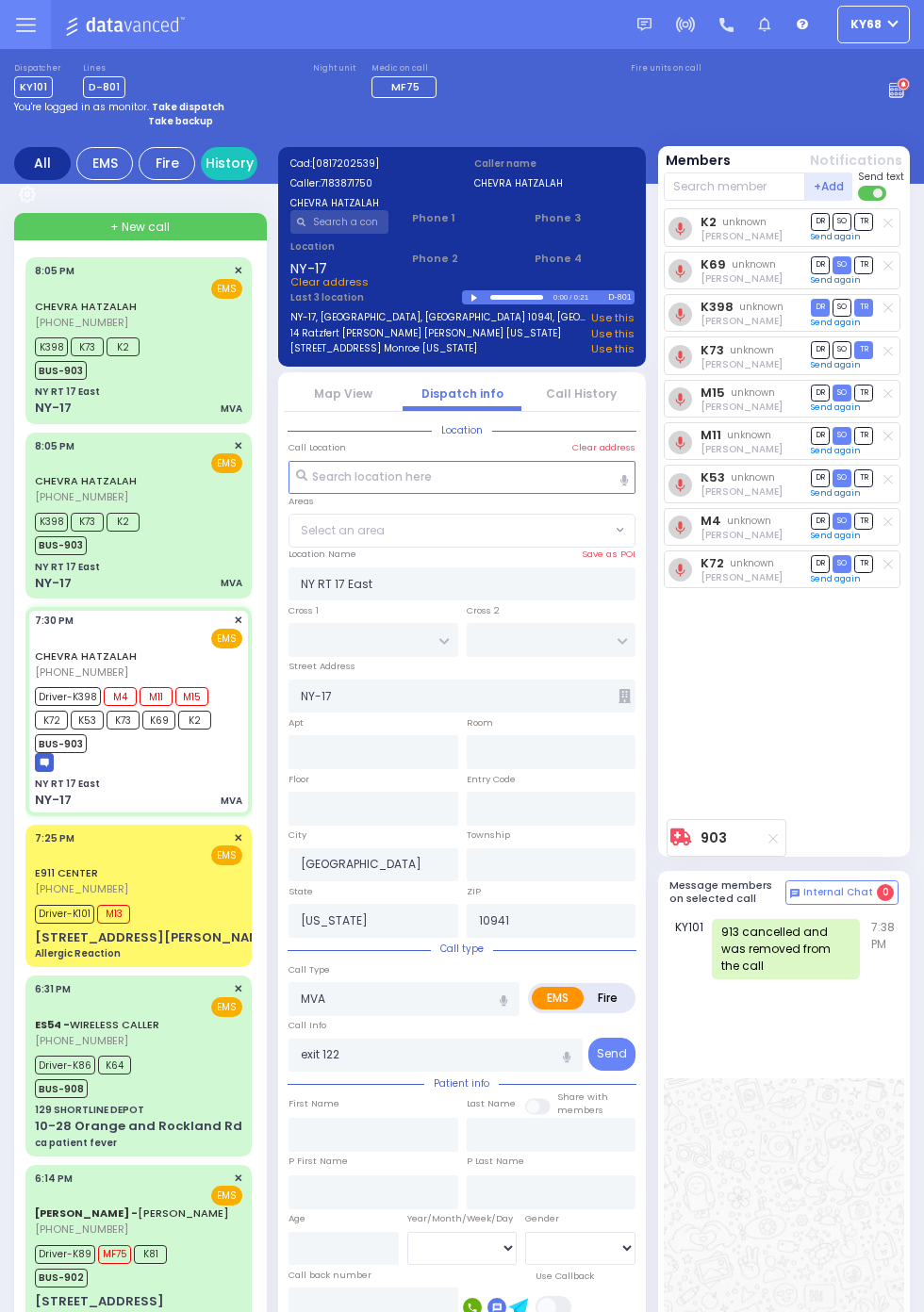
select select
radio input "true"
select select
type input "19:30"
type input "19:45"
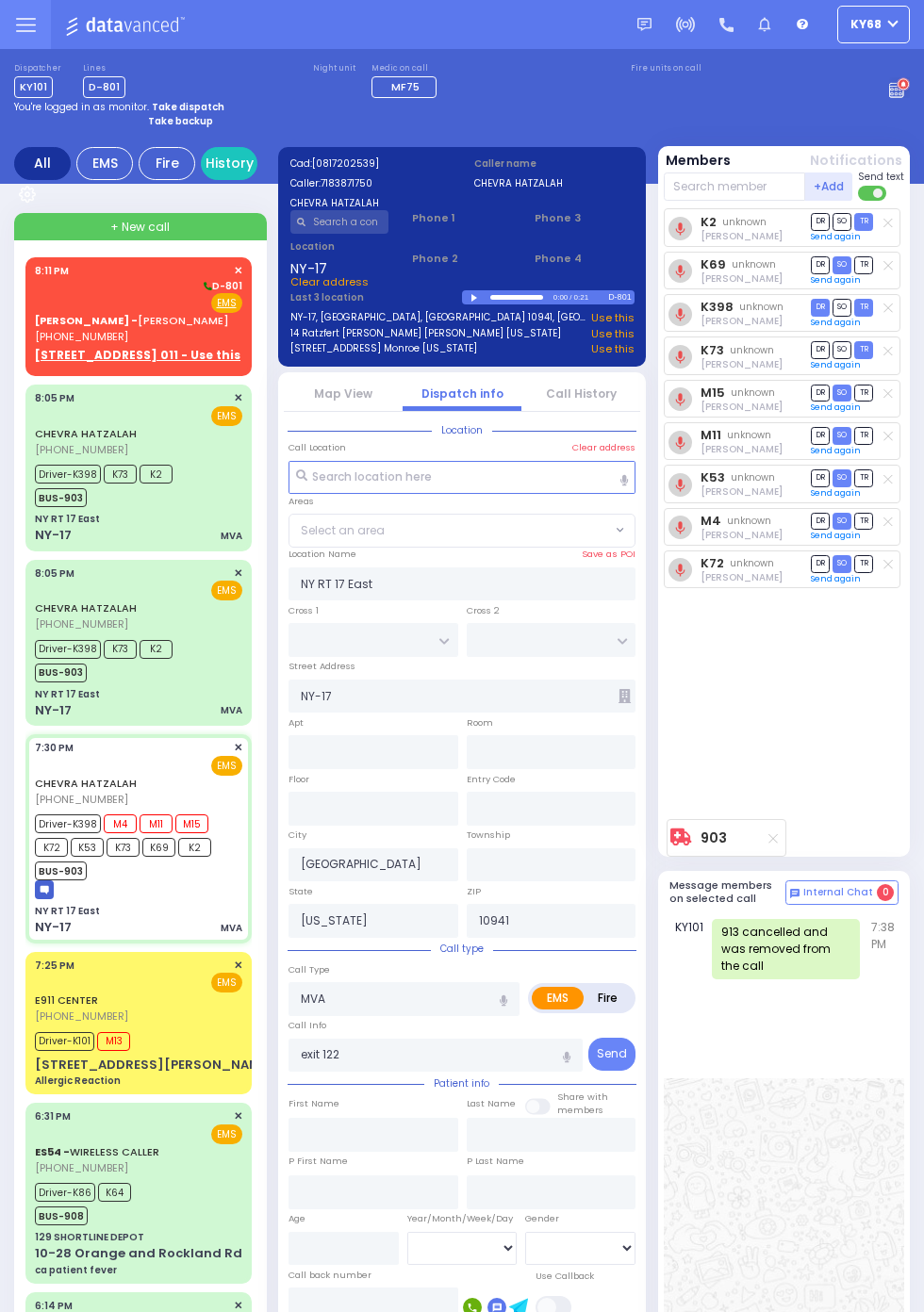
select select
radio input "true"
select select
